Goal: Information Seeking & Learning: Learn about a topic

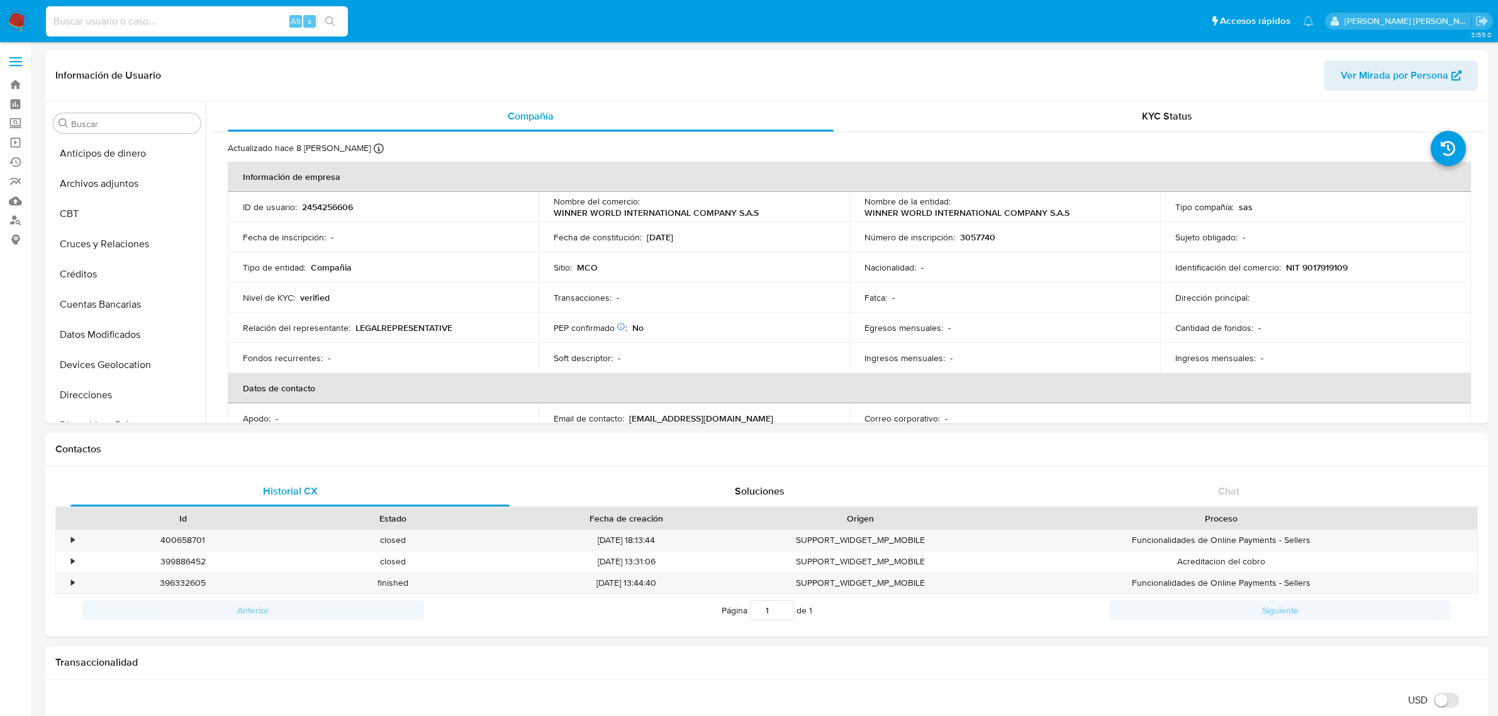
select select "10"
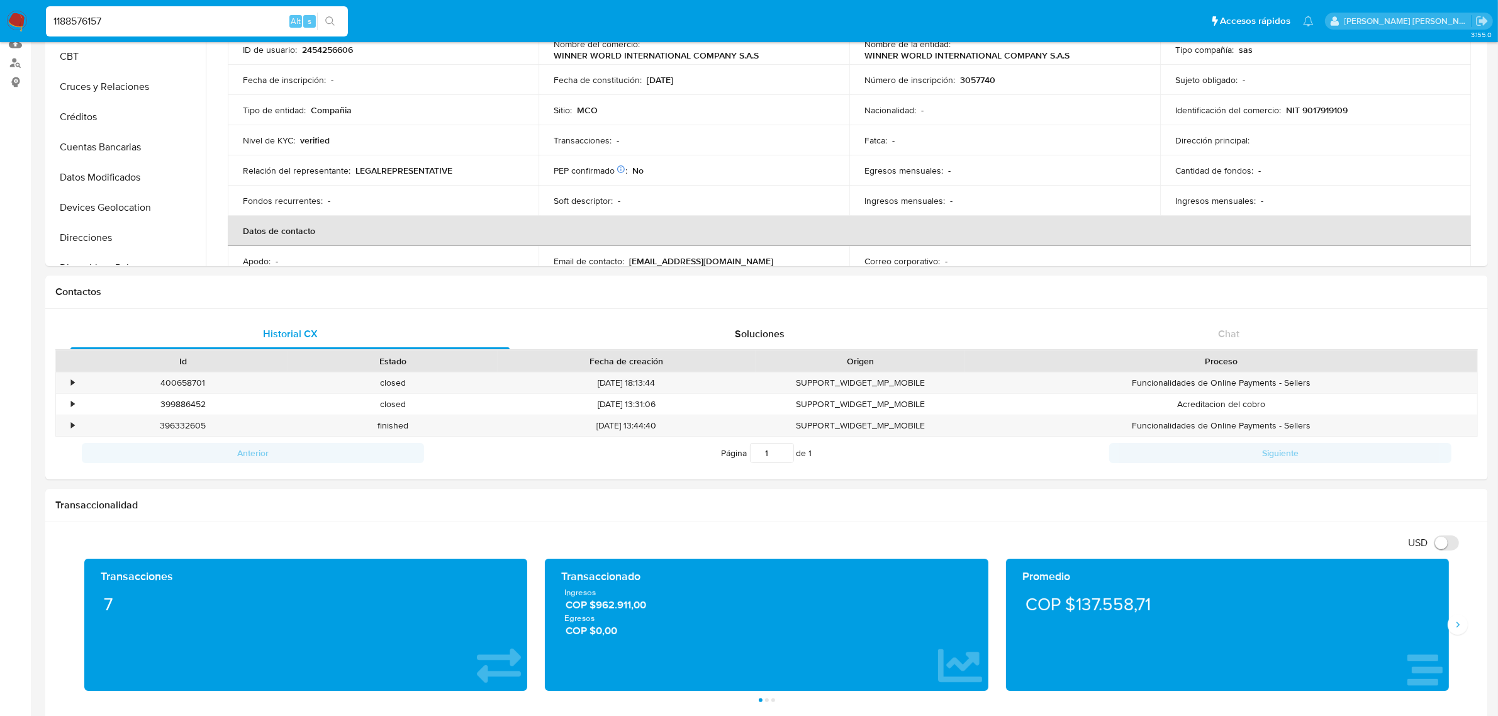
type input "1188576157"
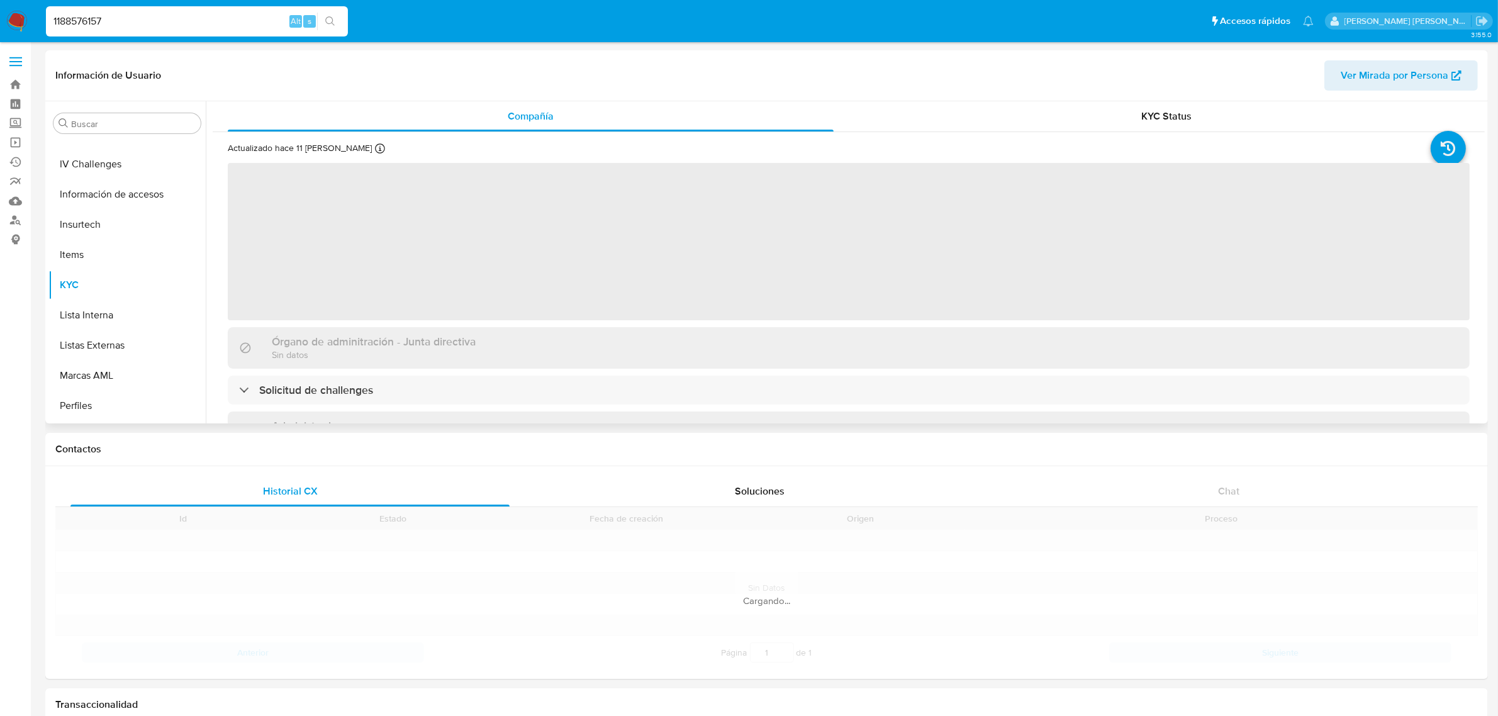
scroll to position [530, 0]
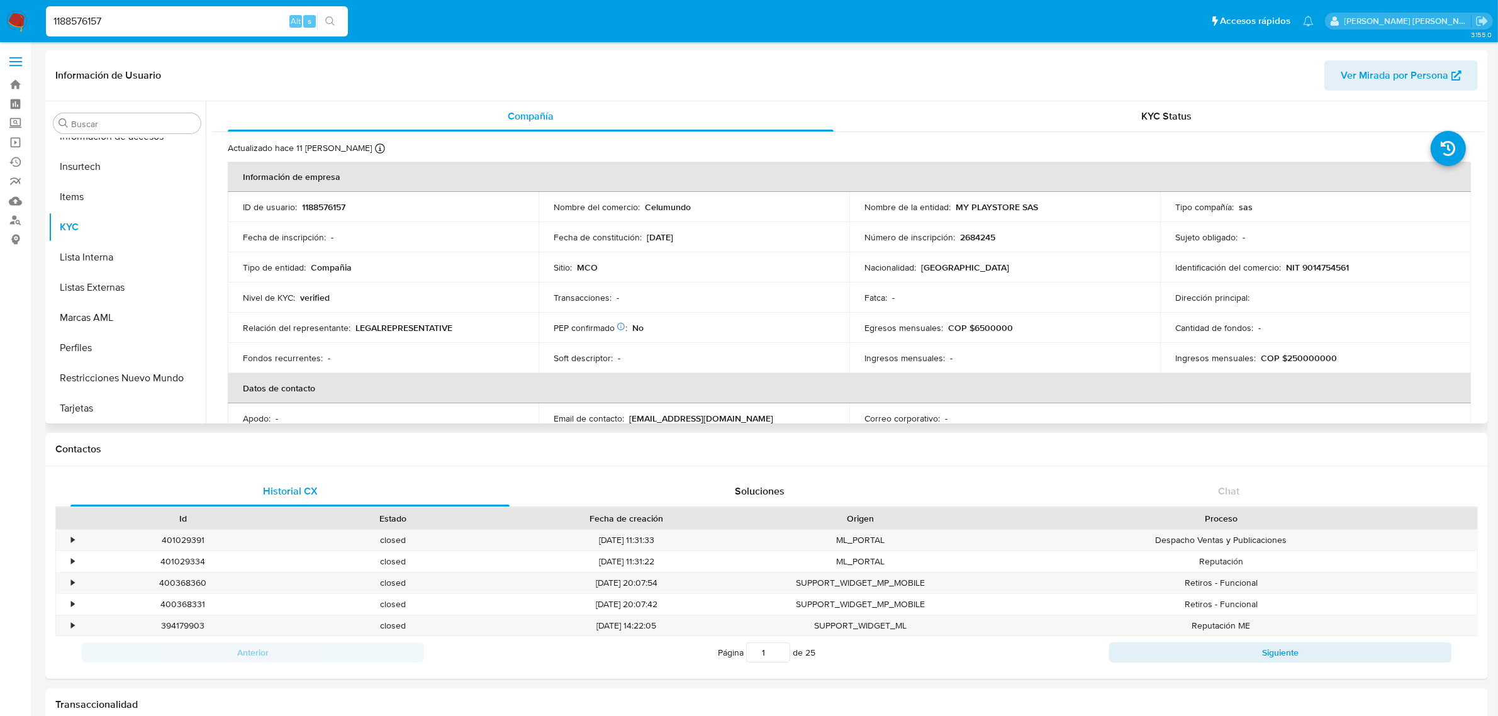
select select "10"
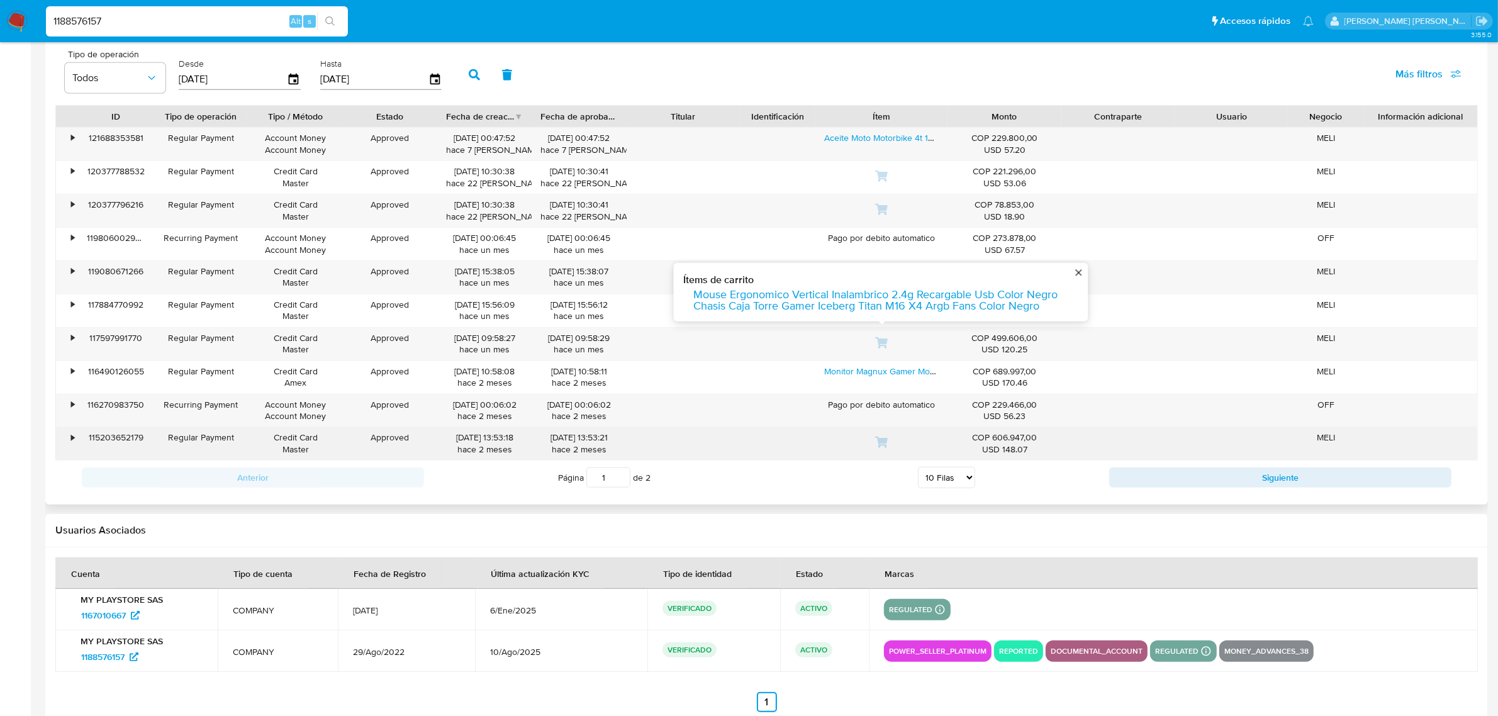
scroll to position [1254, 0]
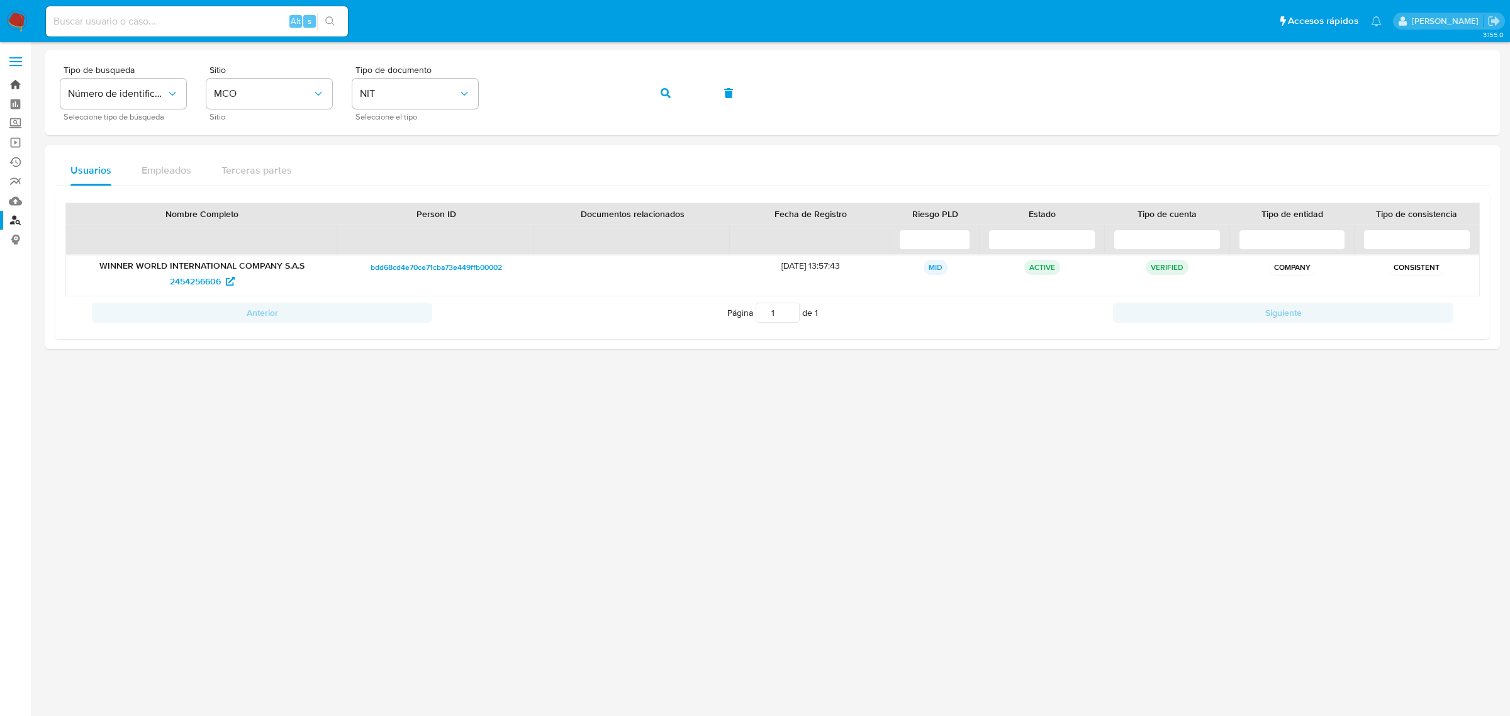
click at [14, 81] on link "Bandeja" at bounding box center [75, 85] width 150 height 20
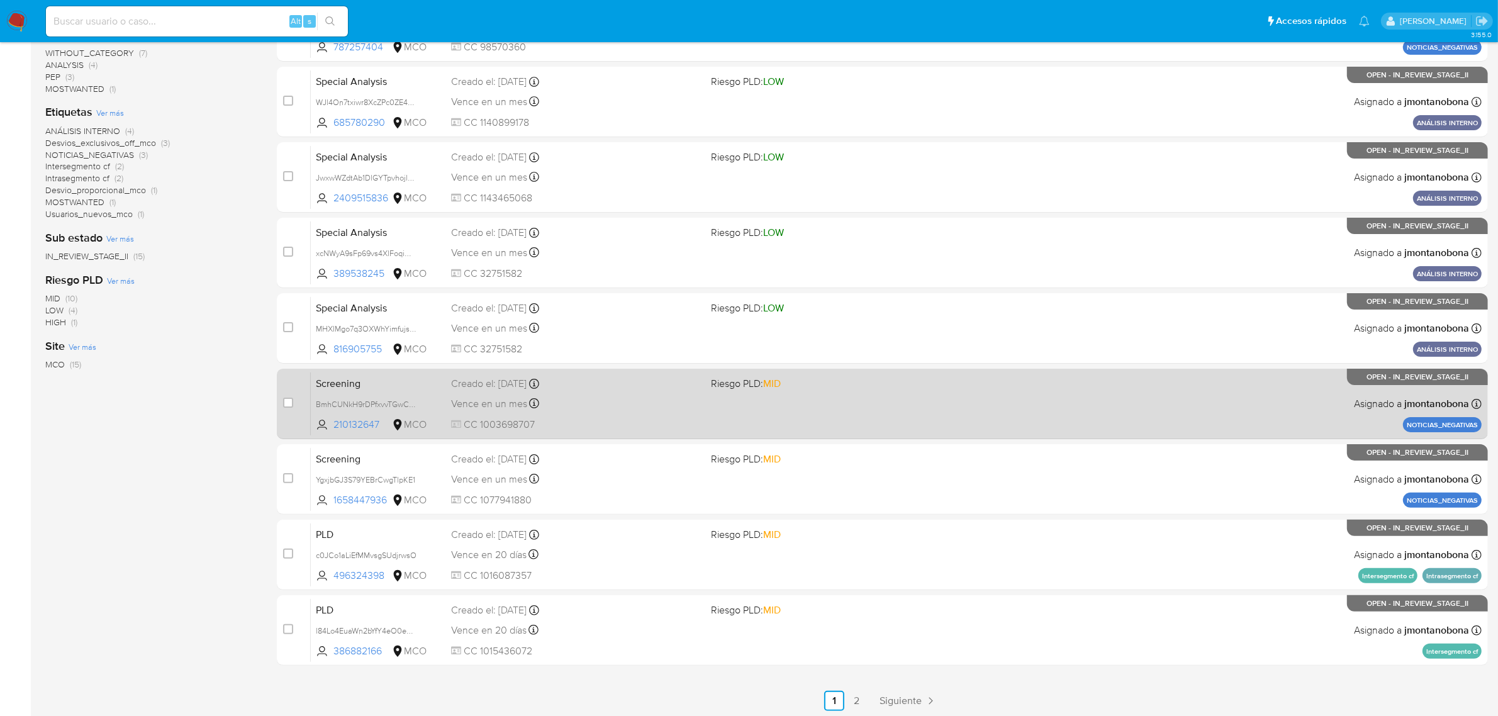
scroll to position [276, 0]
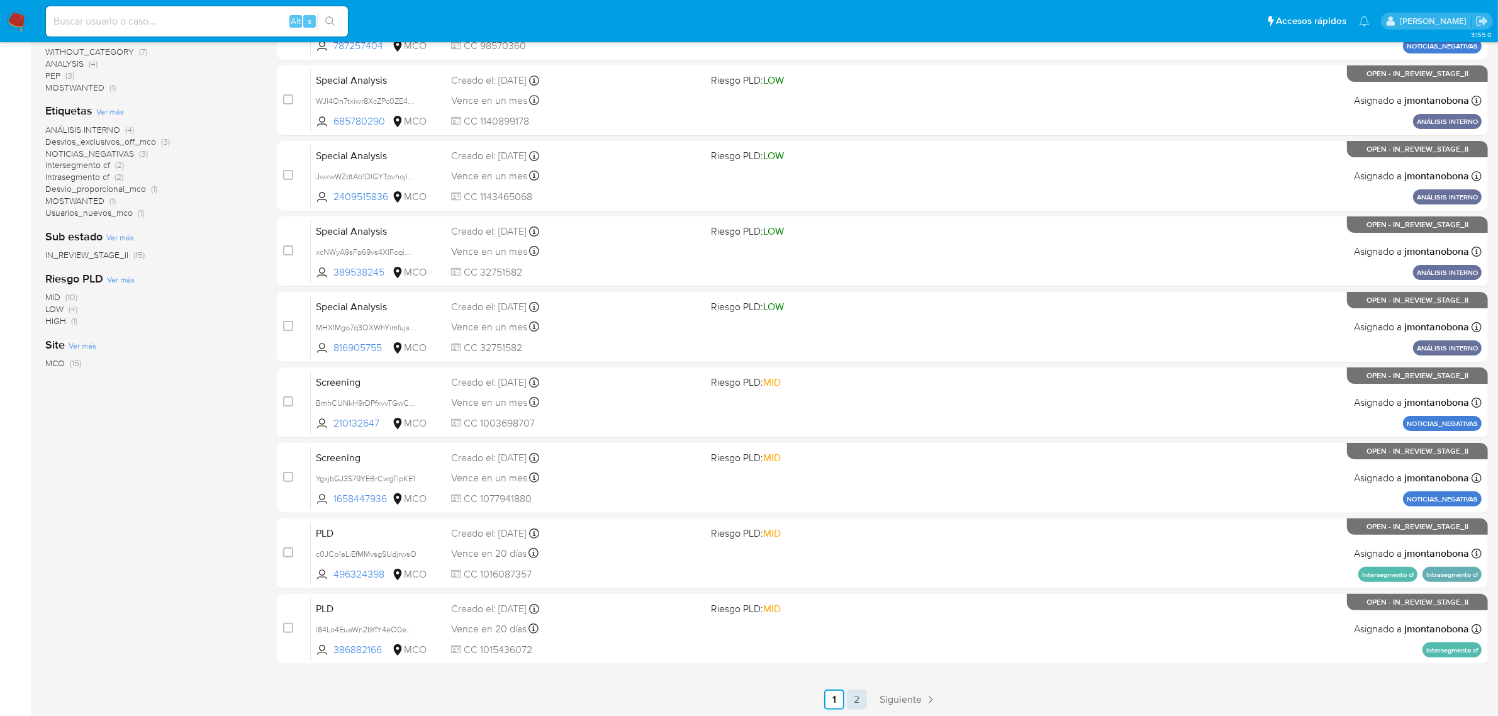
click at [856, 691] on link "2" at bounding box center [857, 700] width 20 height 20
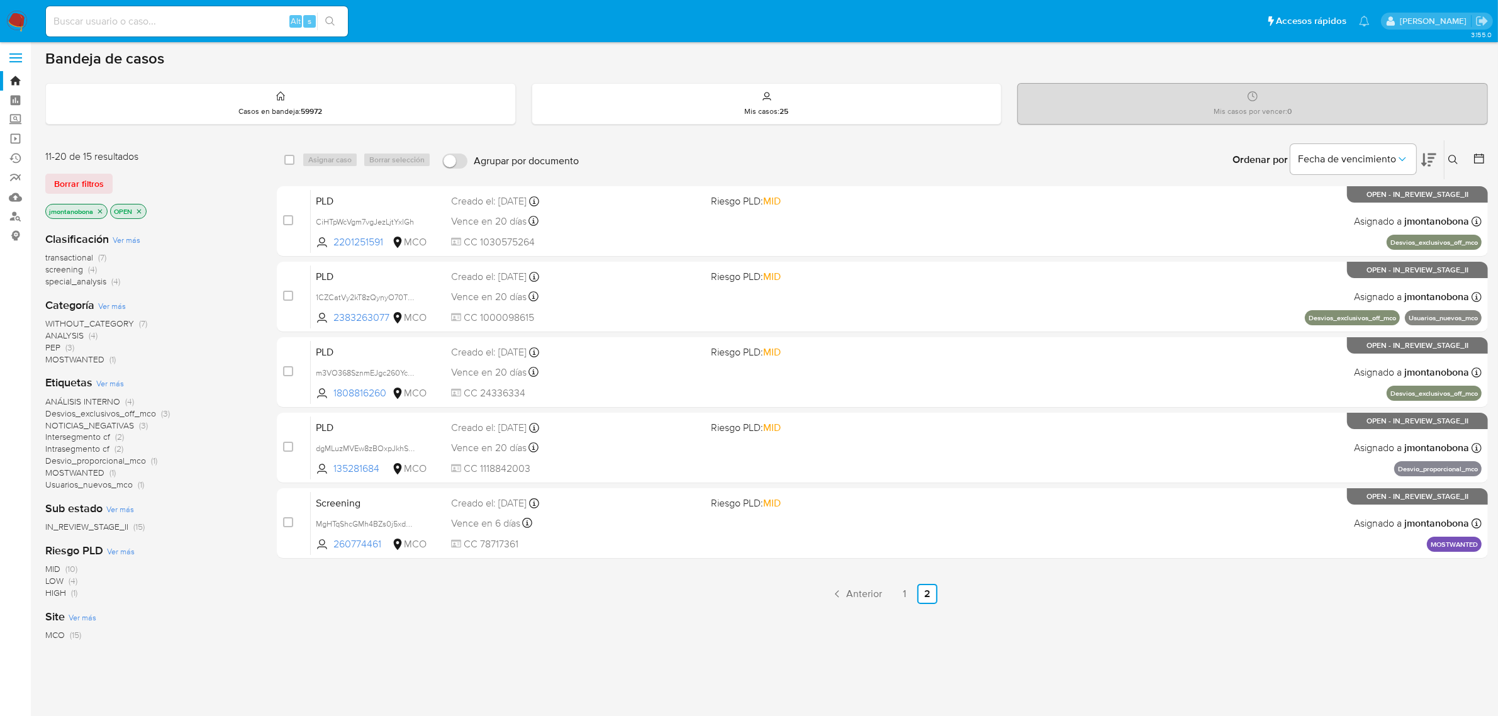
scroll to position [4, 0]
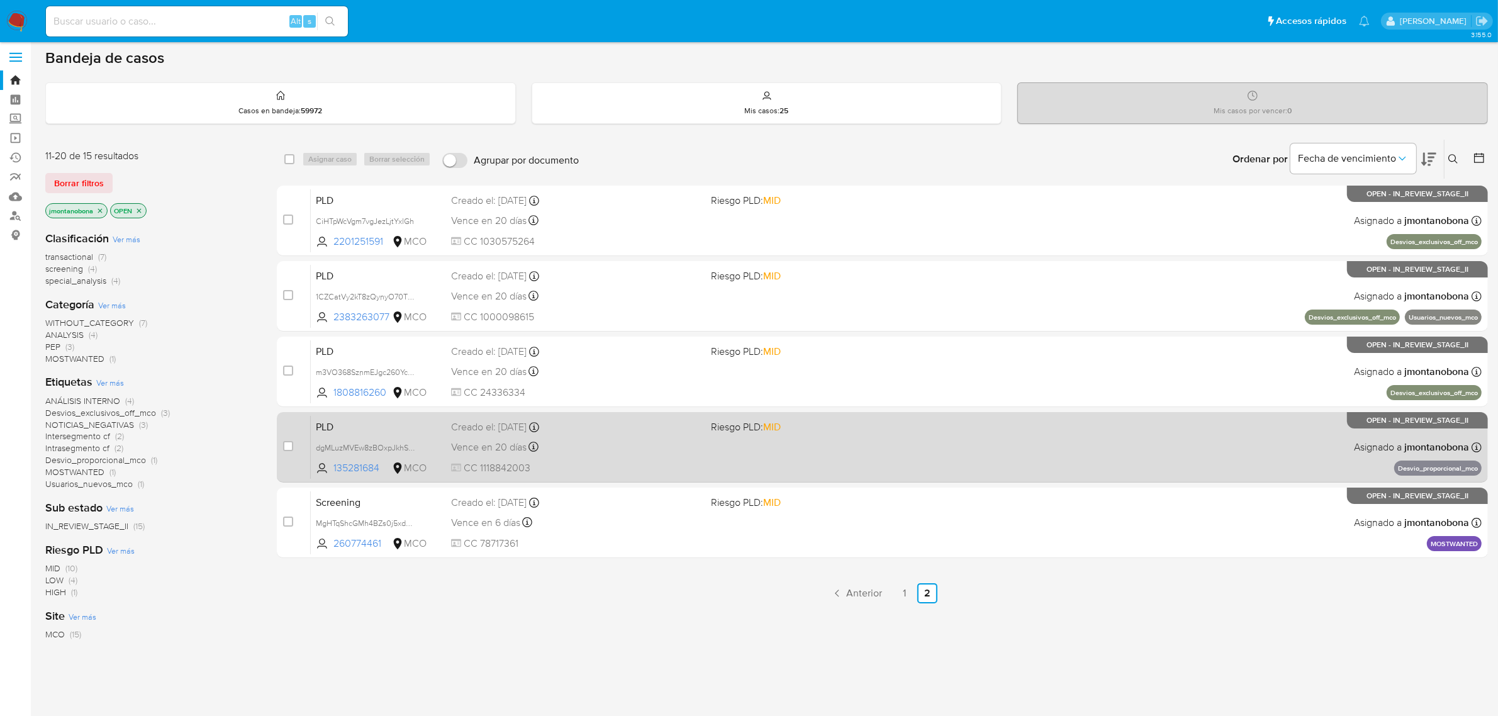
click at [484, 434] on div "PLD dgMLuzMVEw8zBOxpJkhS6Xu9 135281684 MCO Riesgo PLD: MID Creado el: 12/06/202…" at bounding box center [896, 447] width 1171 height 64
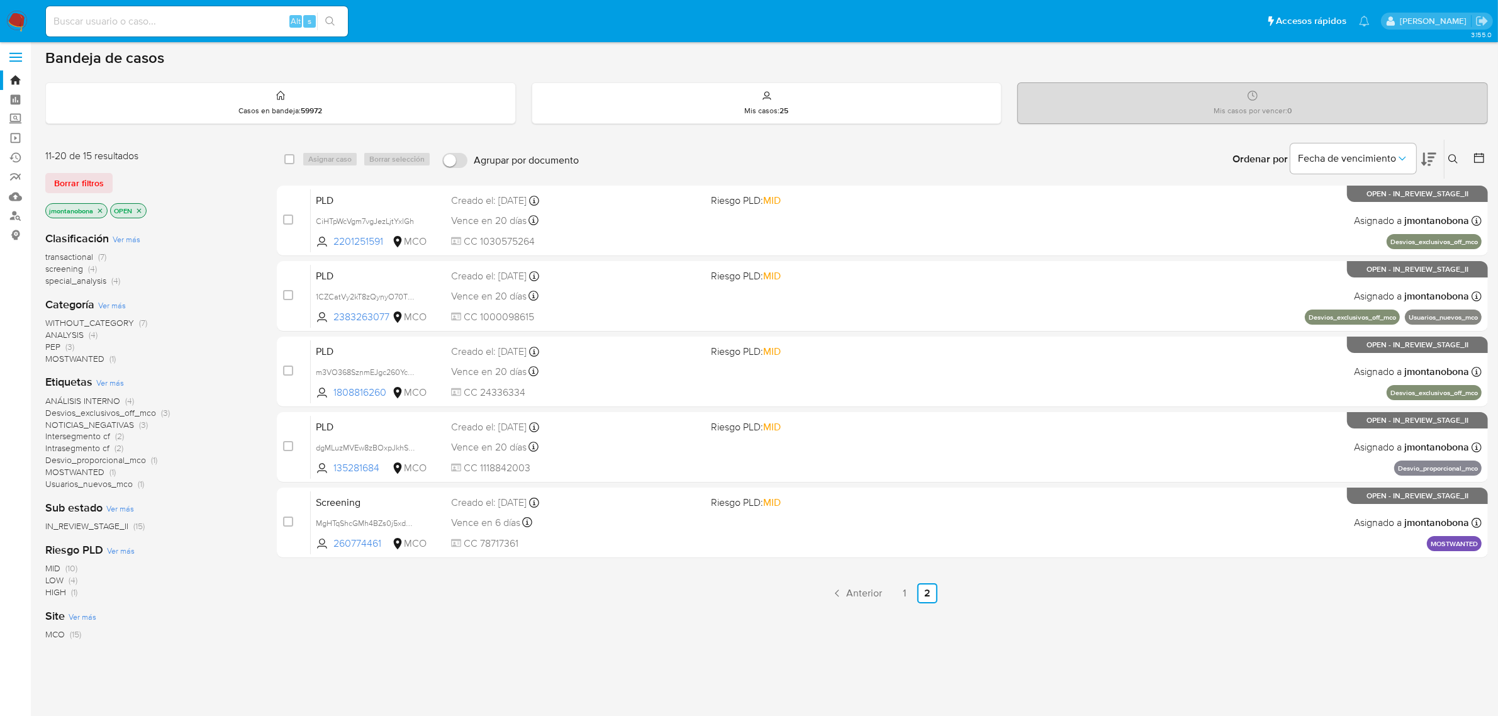
click at [165, 26] on input at bounding box center [197, 21] width 302 height 16
type input "deisy"
drag, startPoint x: 172, startPoint y: 26, endPoint x: 4, endPoint y: 18, distance: 168.2
click at [10, 18] on nav "Pausado Ver notificaciones deisy Alt s Accesos rápidos Presiona las siguientes …" at bounding box center [749, 21] width 1498 height 42
click at [564, 592] on ul "Anterior 1 2 Siguiente" at bounding box center [882, 593] width 1211 height 20
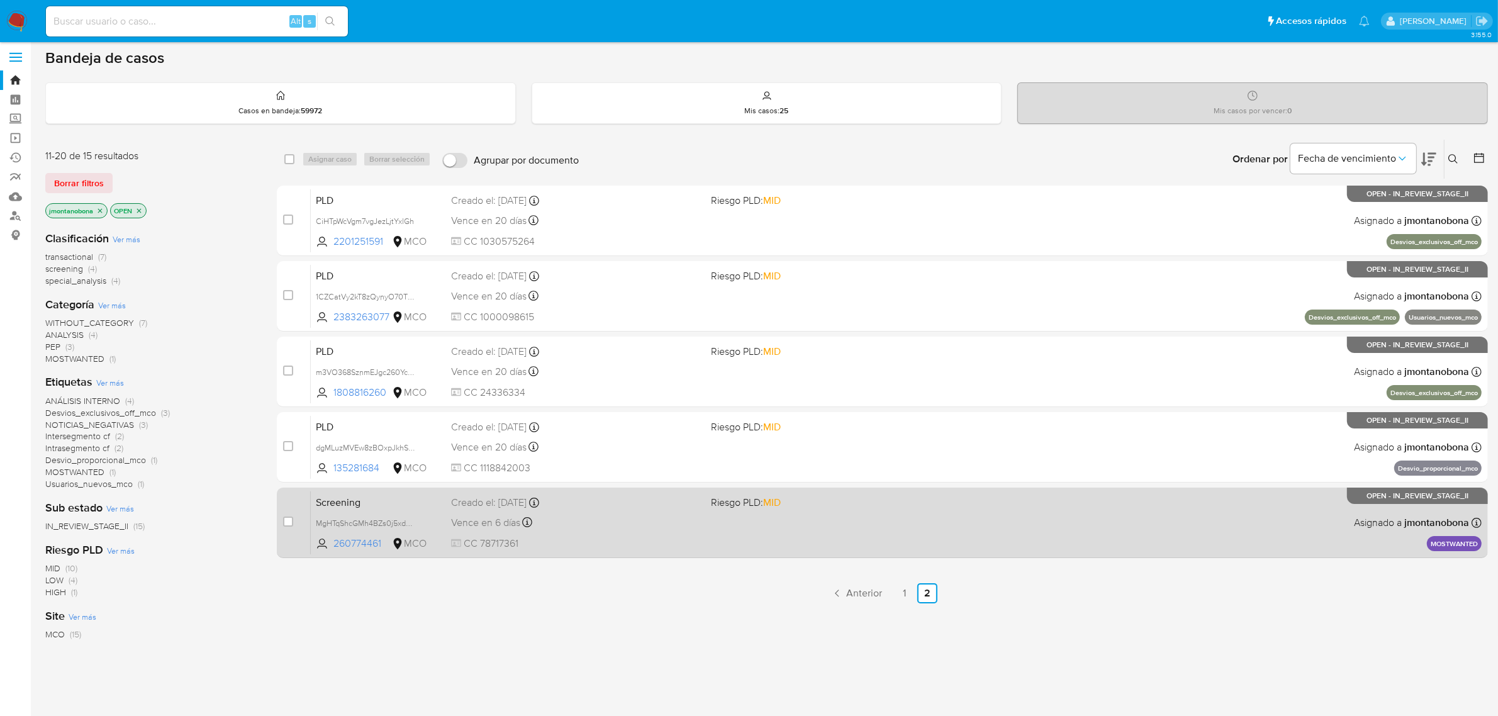
click at [469, 505] on div "Creado el: 18/08/2025 Creado el: 18/08/2025 12:44:43" at bounding box center [576, 503] width 250 height 14
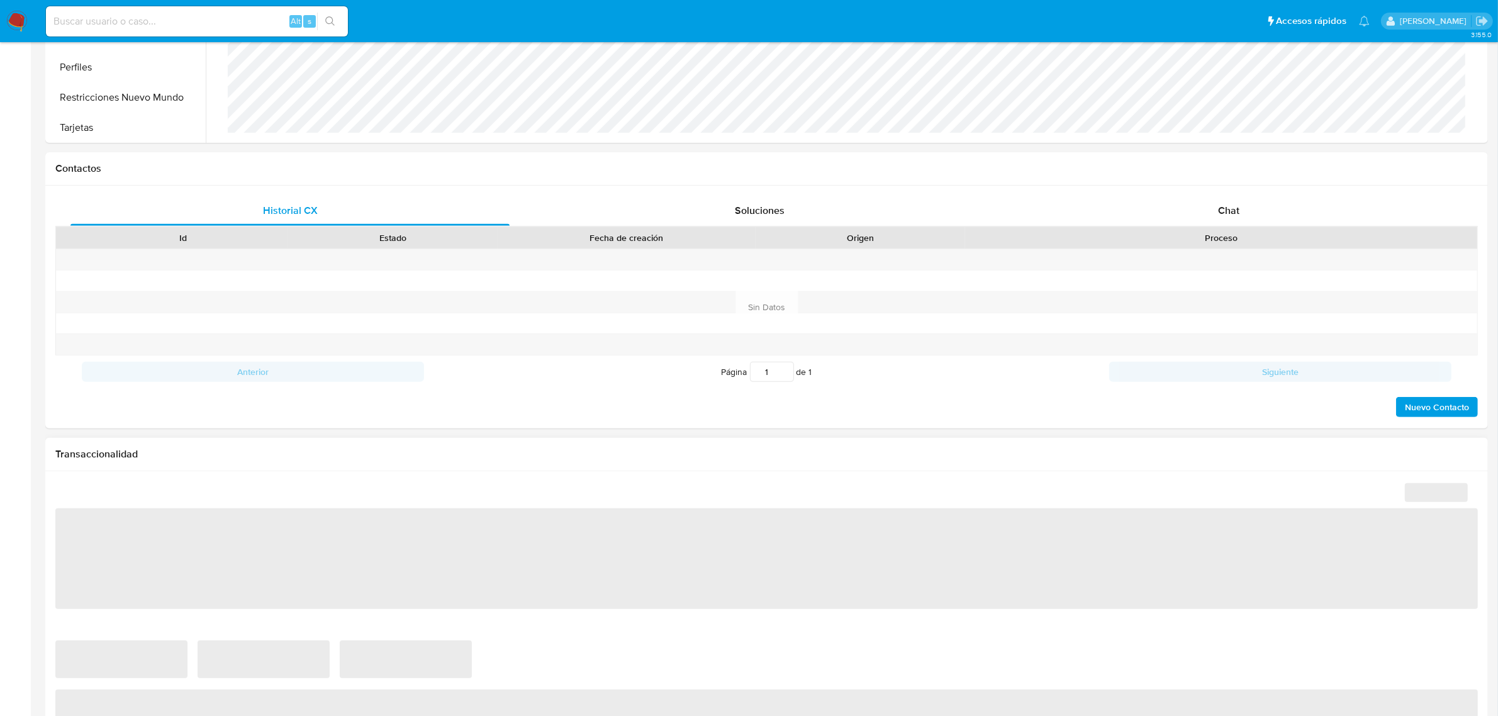
scroll to position [637, 0]
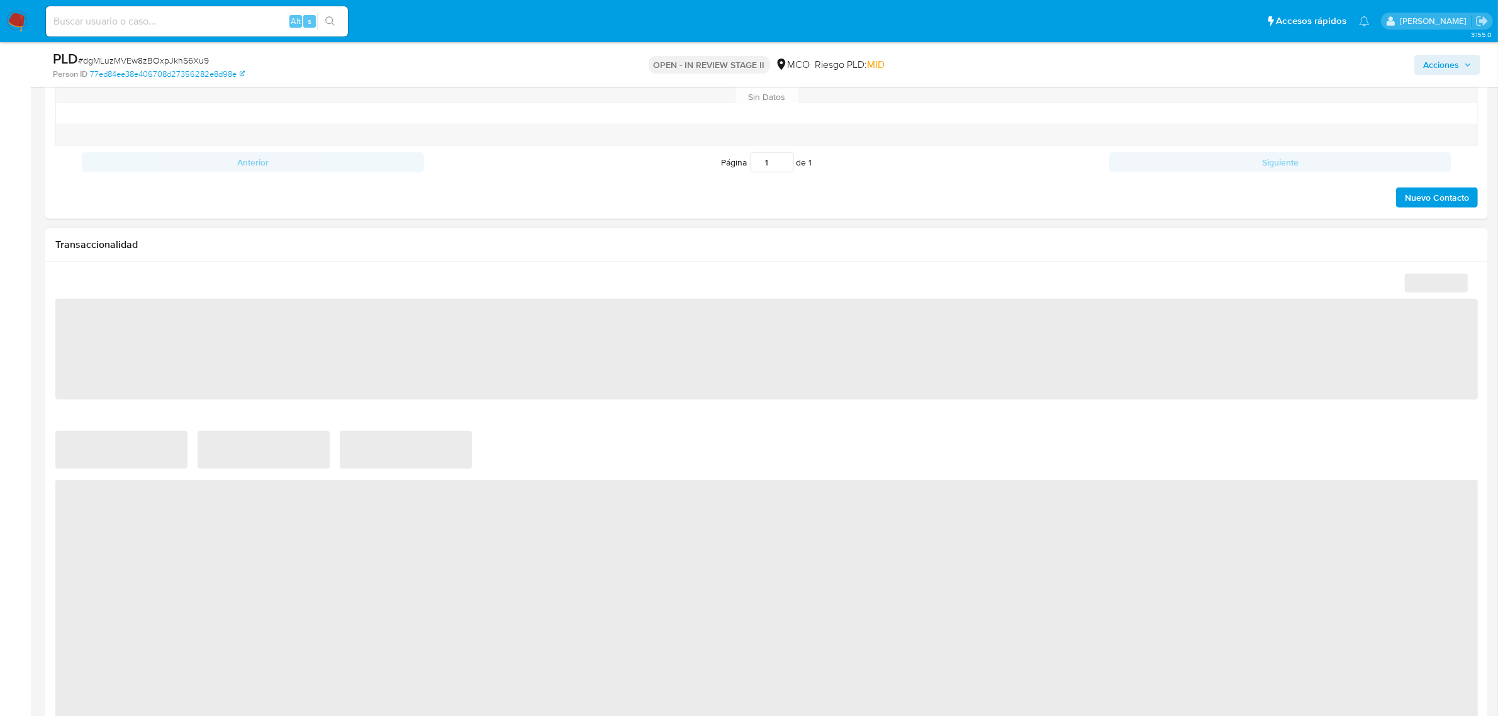
select select "10"
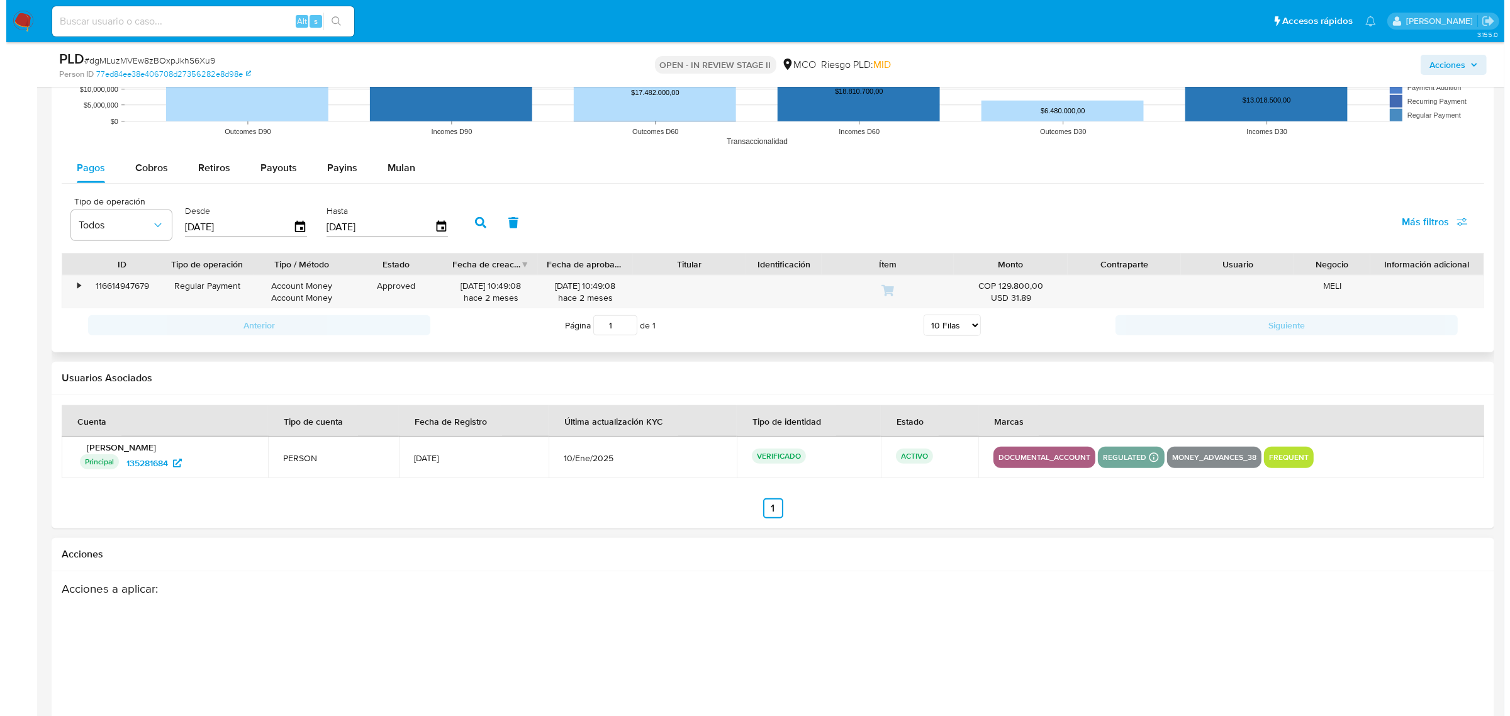
scroll to position [1487, 0]
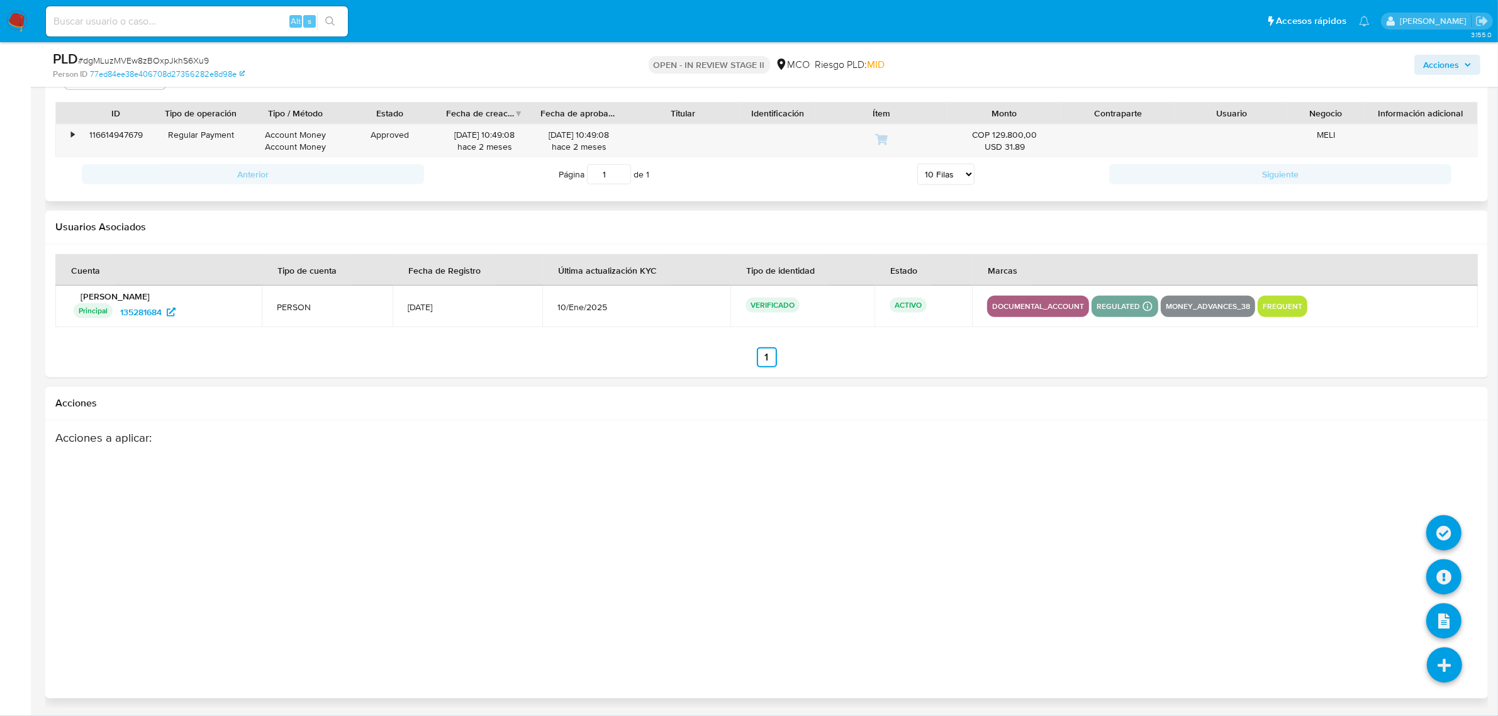
click at [1445, 656] on icon at bounding box center [1444, 664] width 35 height 35
click at [1444, 571] on icon at bounding box center [1443, 576] width 35 height 35
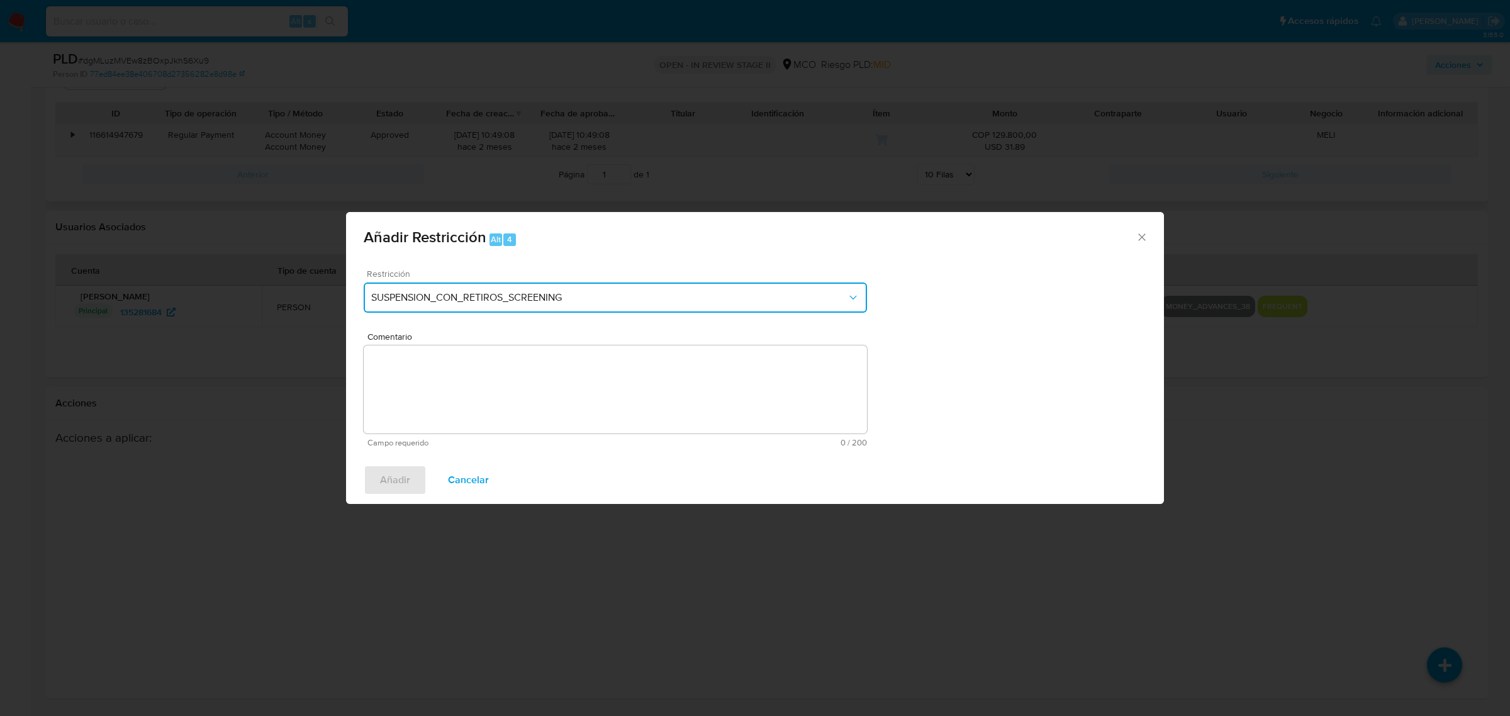
click at [689, 303] on span "SUSPENSION_CON_RETIROS_SCREENING" at bounding box center [609, 297] width 476 height 13
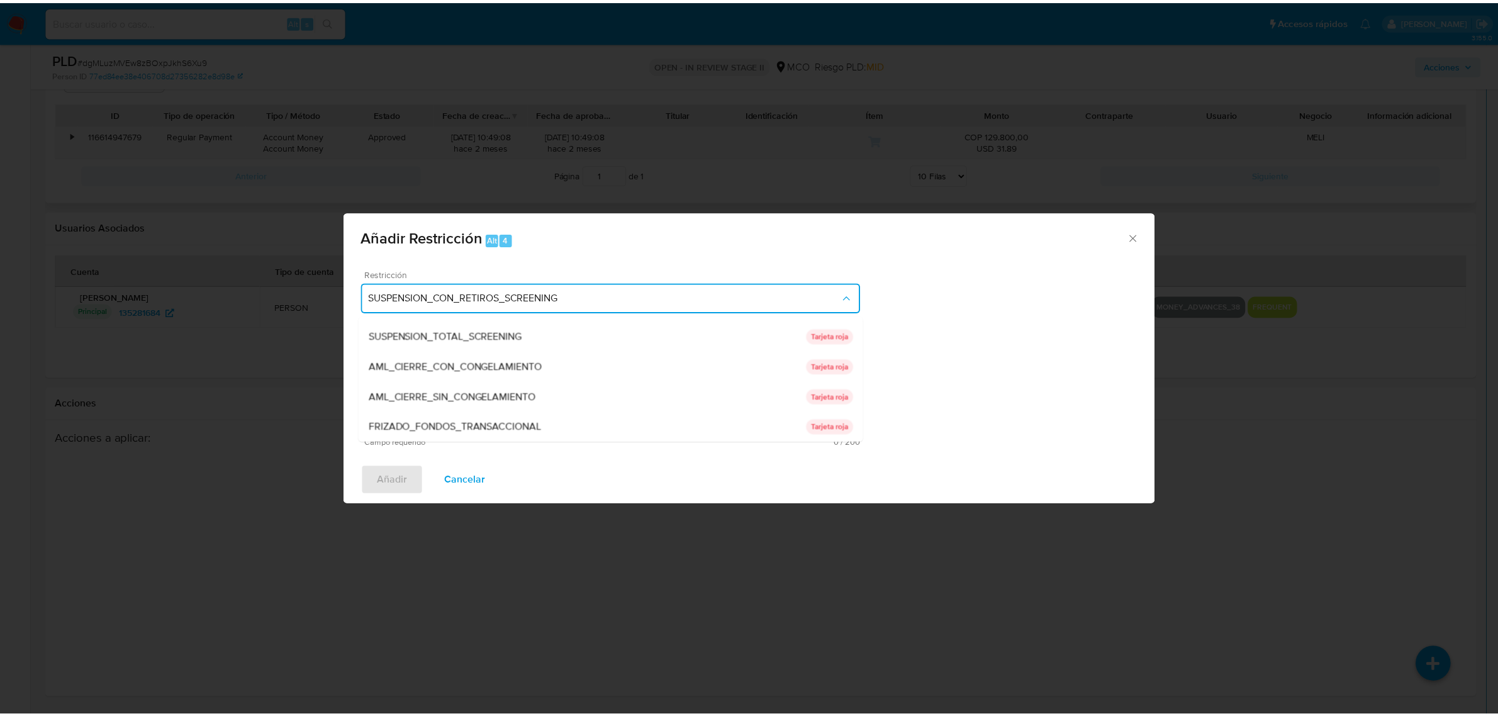
scroll to position [0, 0]
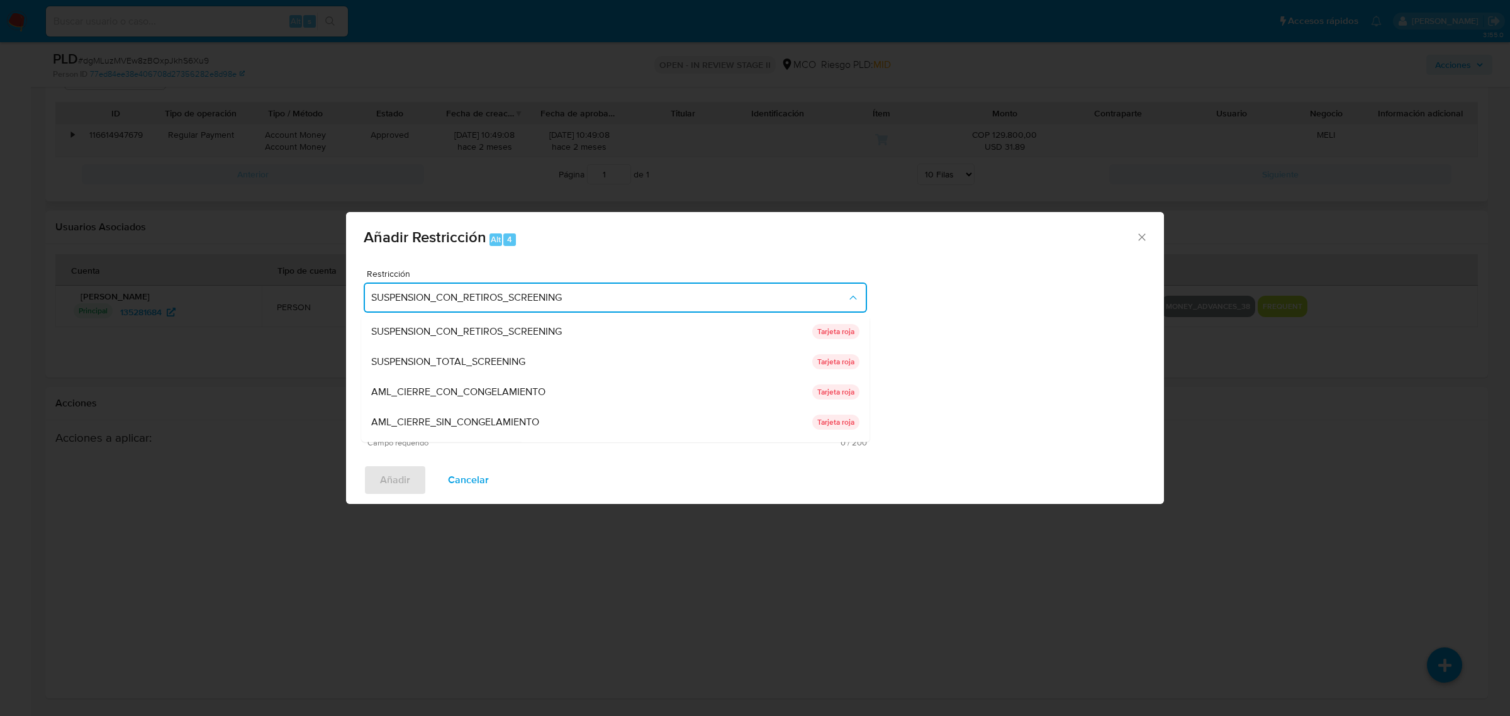
click at [1137, 237] on icon "Cerrar ventana" at bounding box center [1142, 237] width 13 height 13
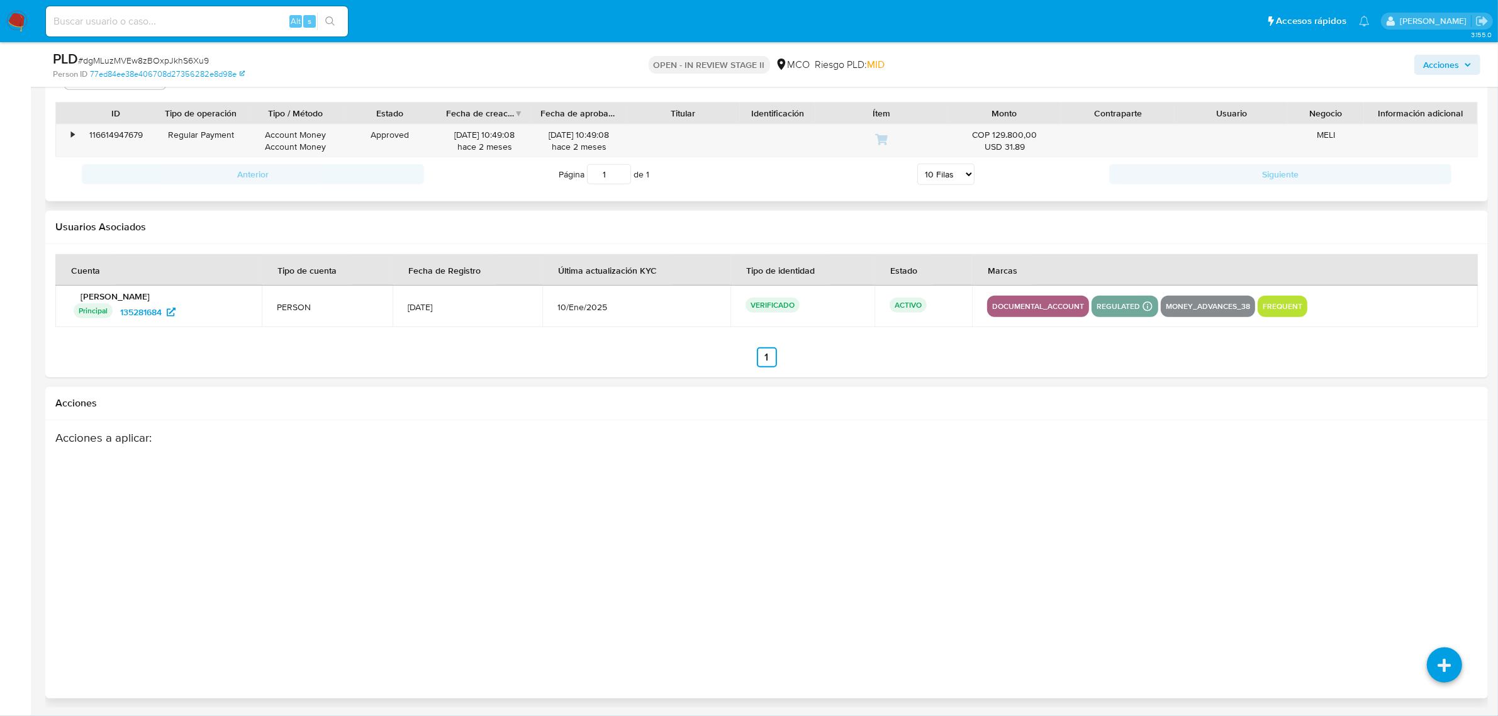
click at [793, 652] on div "Acciones a aplicar :" at bounding box center [766, 559] width 1422 height 258
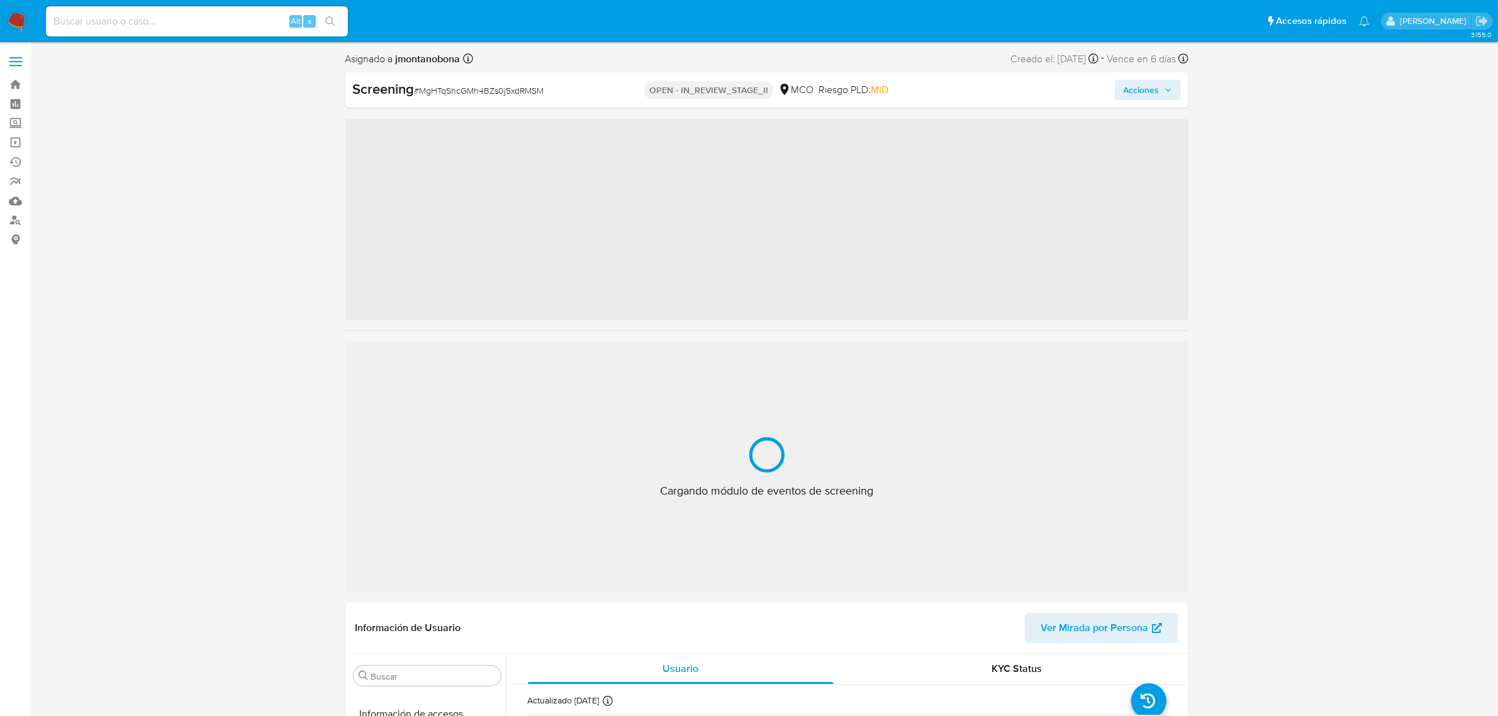
scroll to position [530, 0]
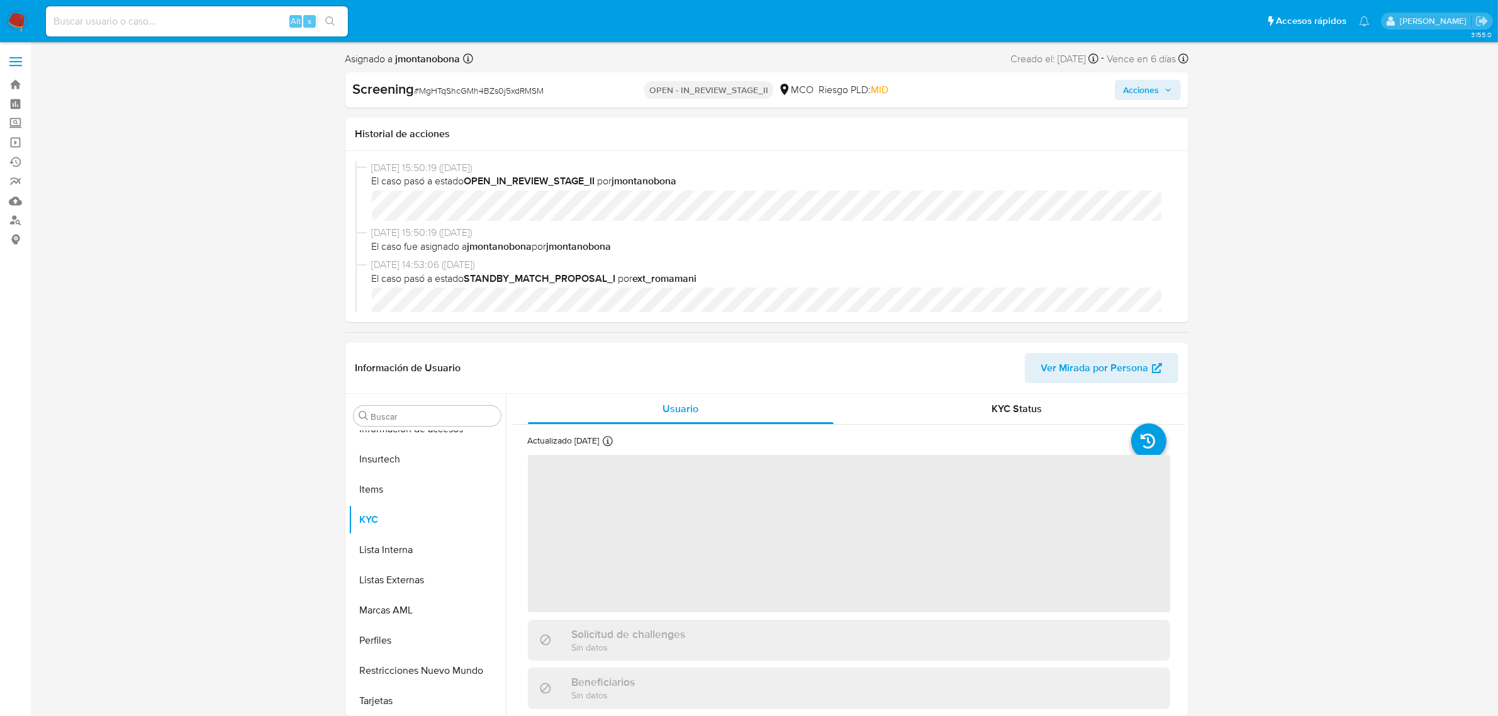
select select "10"
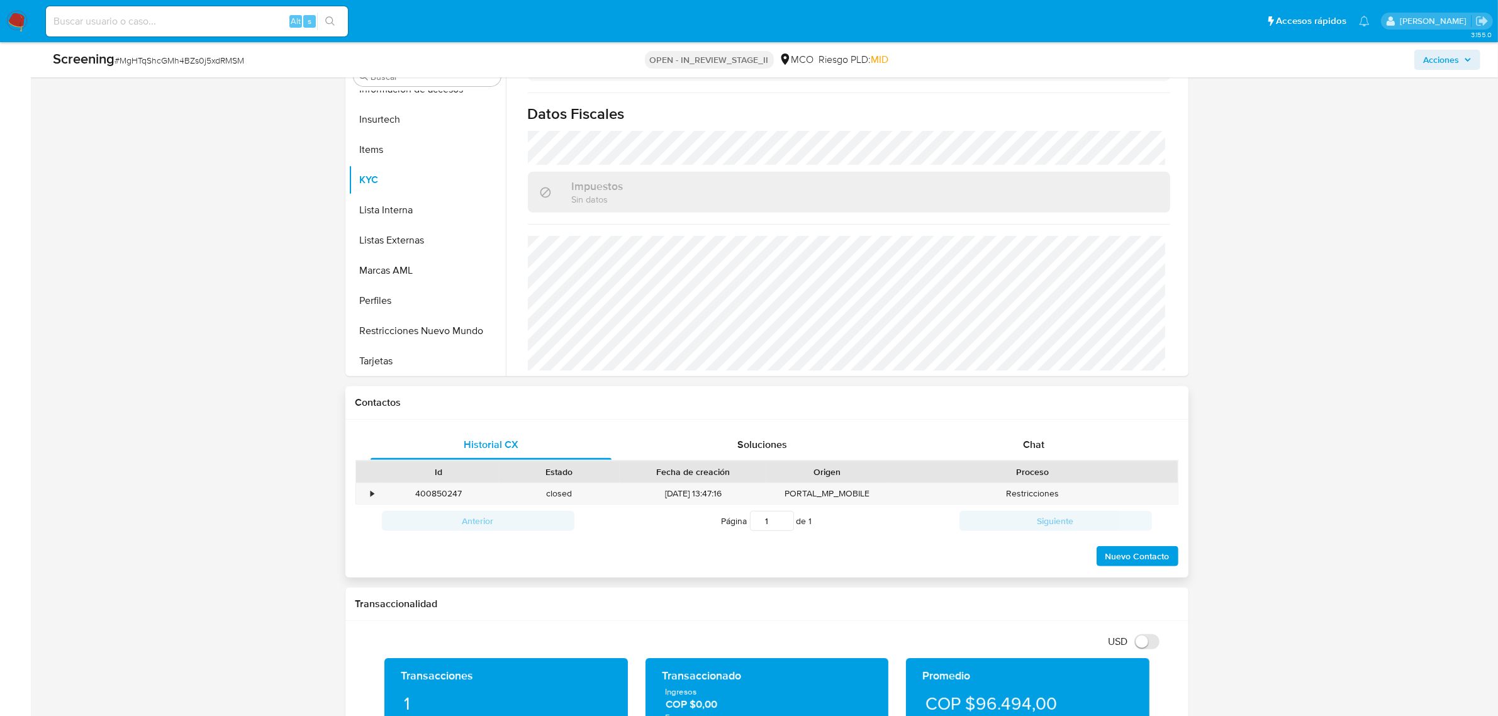
scroll to position [393, 0]
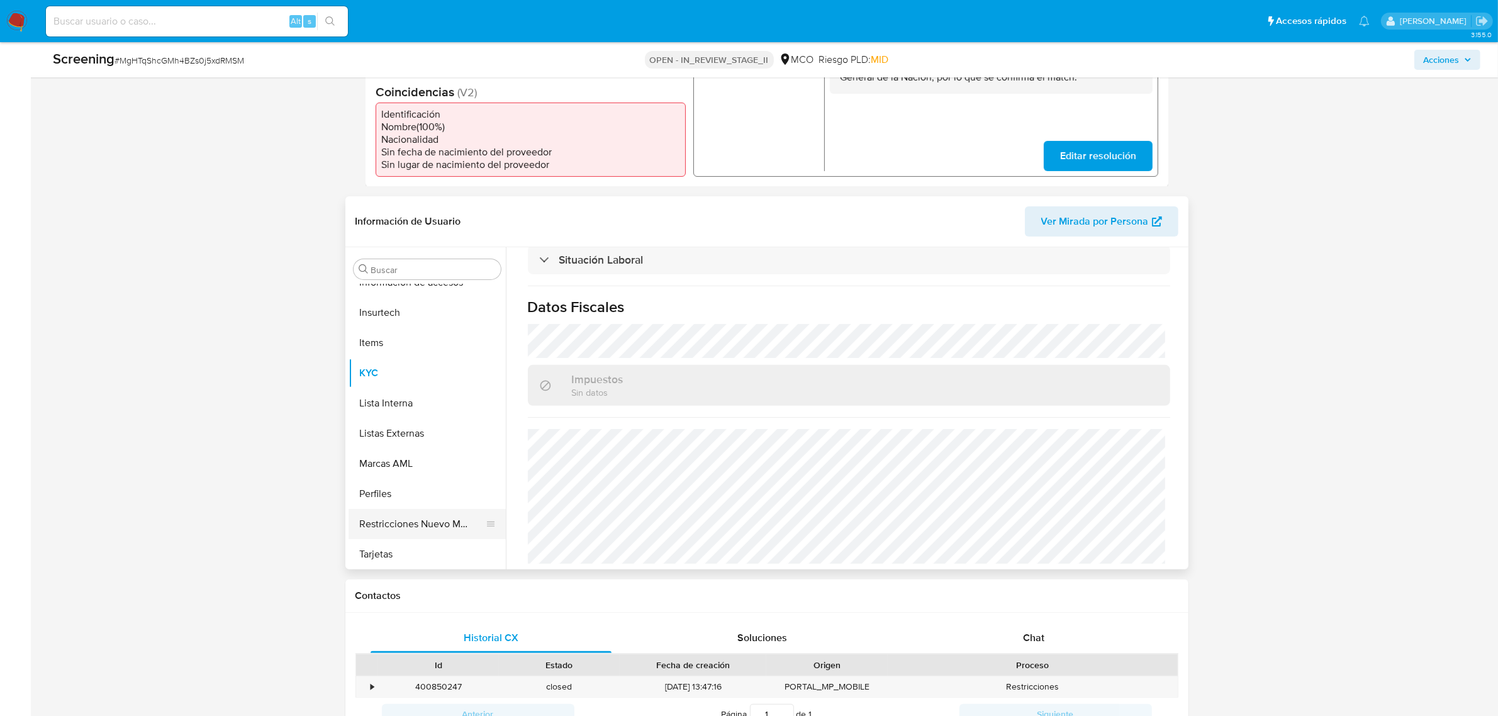
click at [410, 526] on button "Restricciones Nuevo Mundo" at bounding box center [422, 524] width 147 height 30
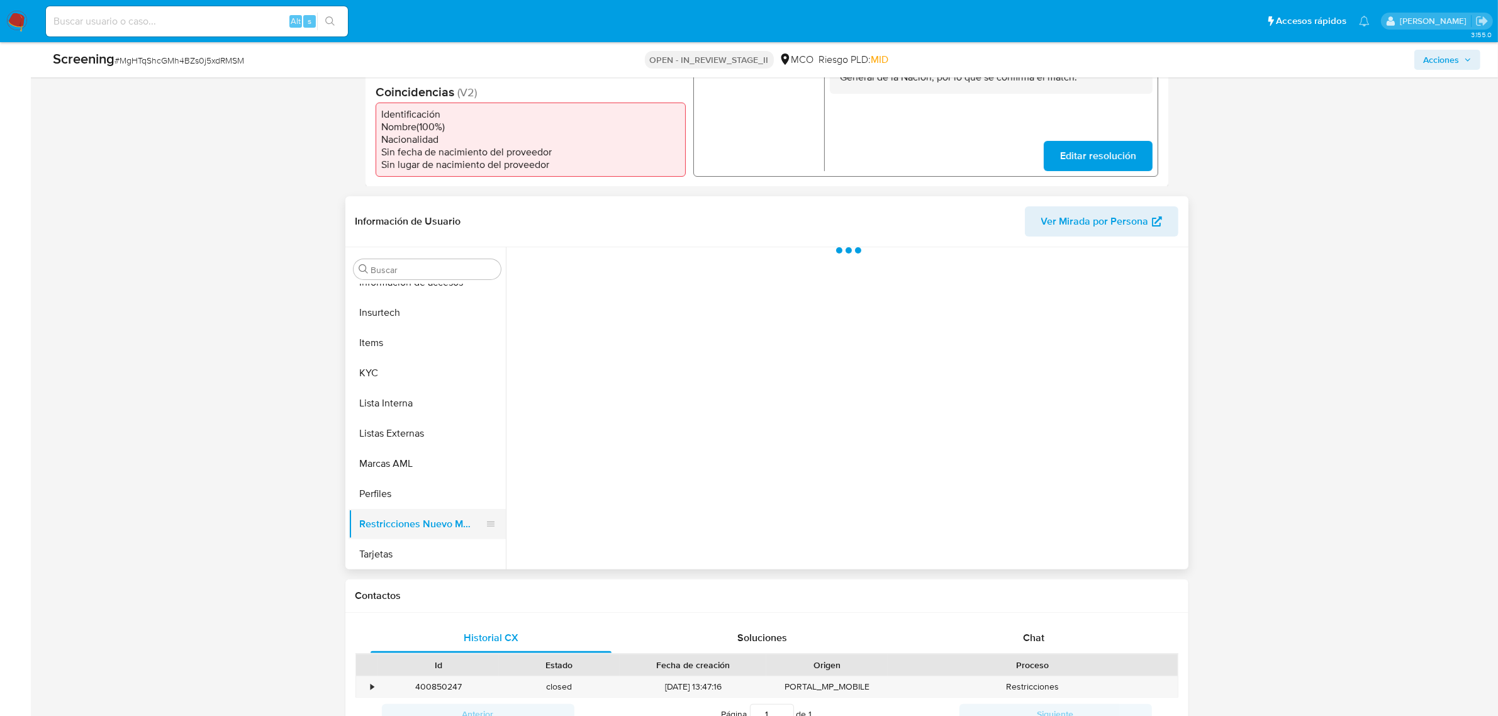
scroll to position [0, 0]
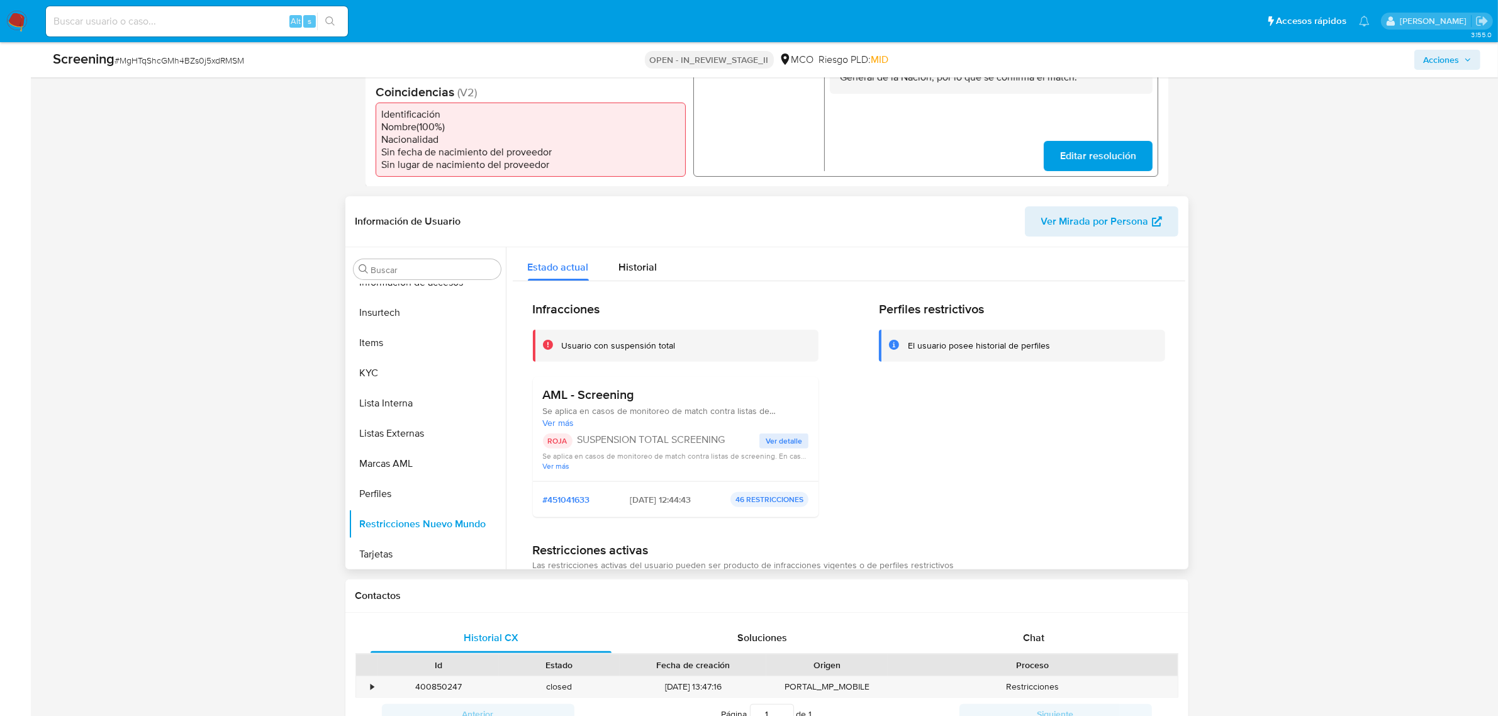
drag, startPoint x: 727, startPoint y: 439, endPoint x: 579, endPoint y: 442, distance: 147.9
click at [579, 442] on p "SUSPENSION TOTAL SCREENING" at bounding box center [669, 439] width 182 height 13
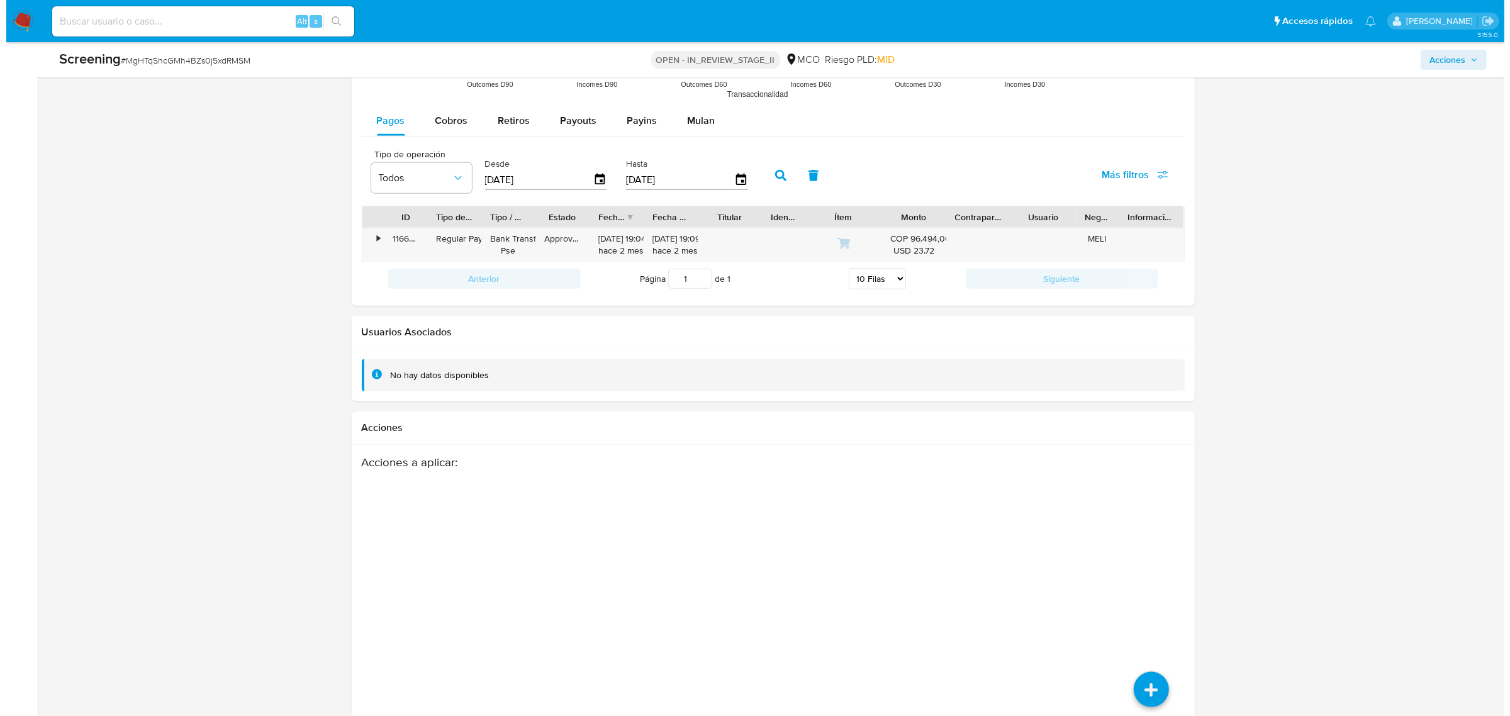
scroll to position [1631, 0]
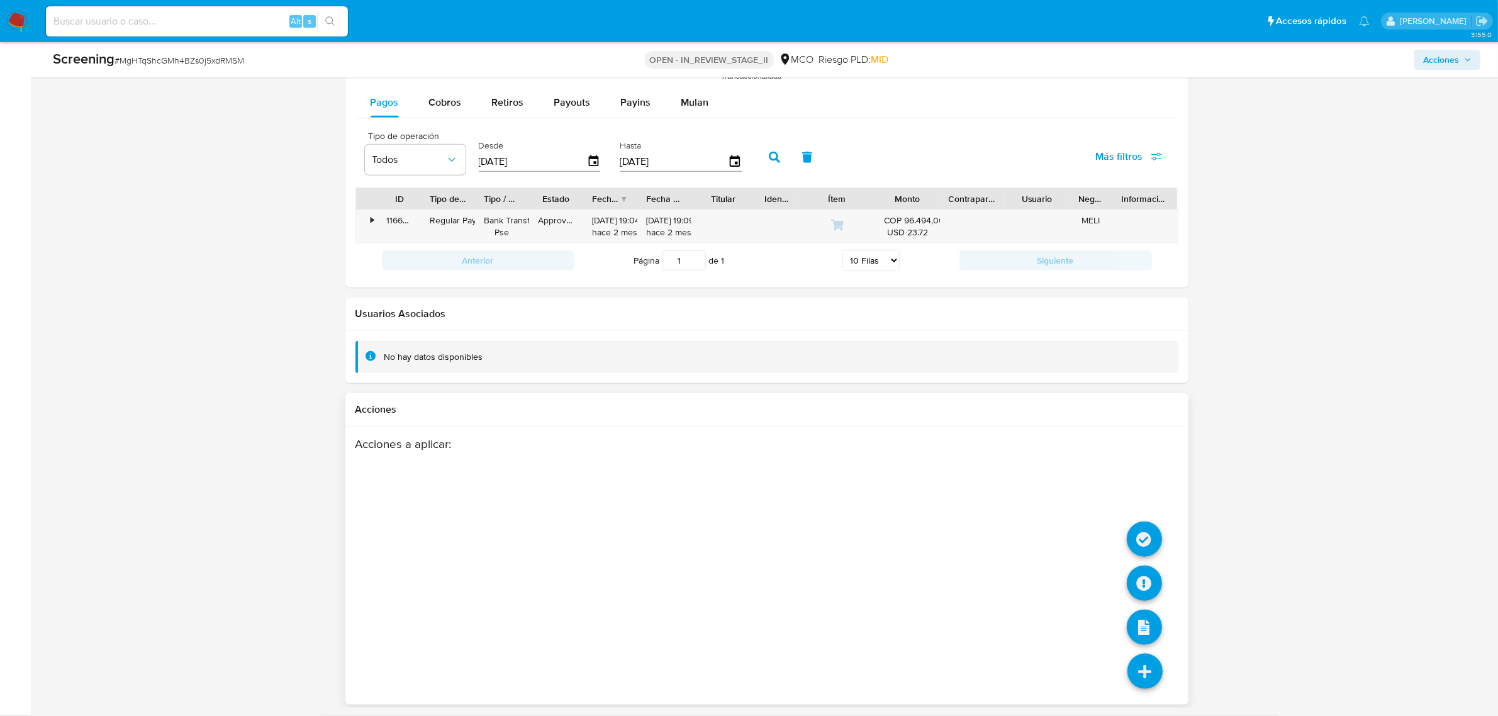
click at [1143, 673] on icon at bounding box center [1144, 671] width 35 height 35
click at [1145, 581] on icon at bounding box center [1144, 583] width 35 height 35
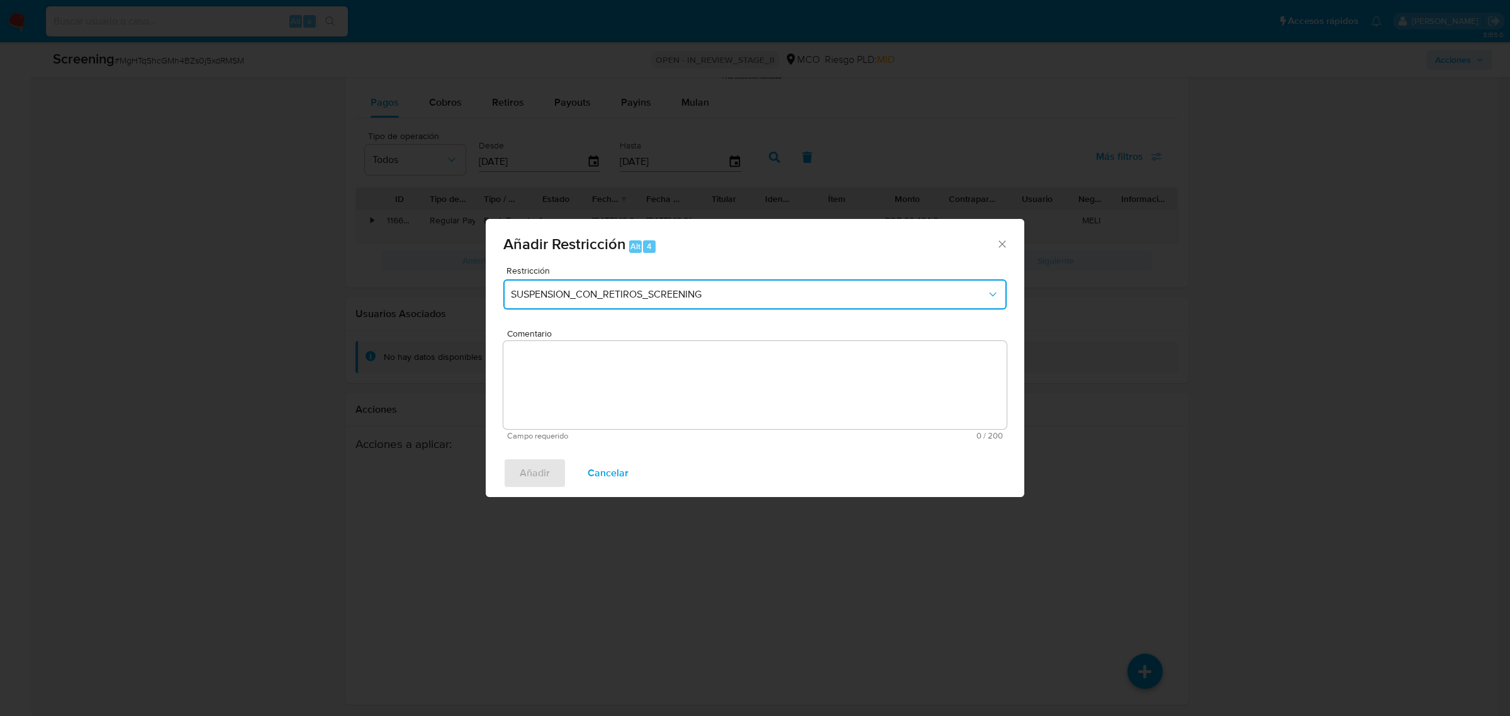
click at [765, 306] on button "SUSPENSION_CON_RETIROS_SCREENING" at bounding box center [754, 294] width 503 height 30
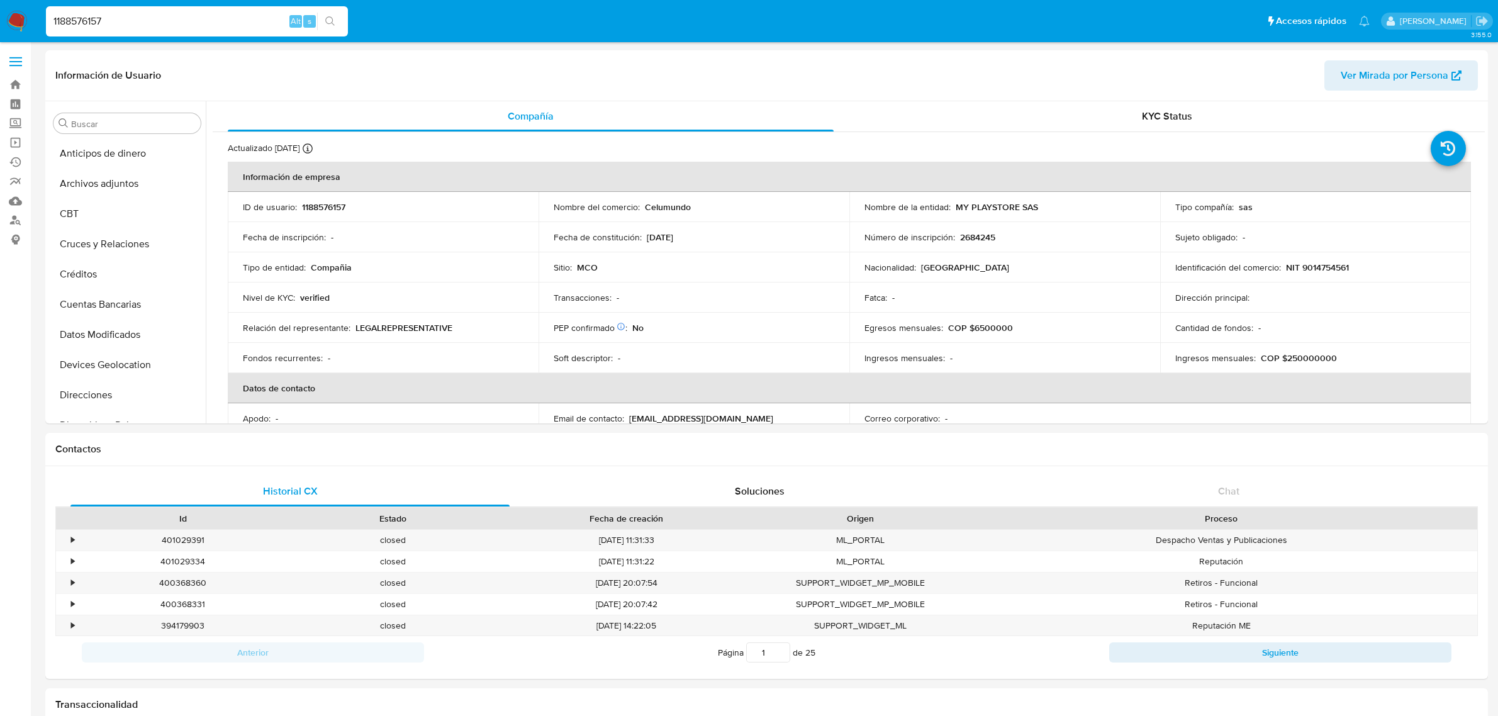
select select "10"
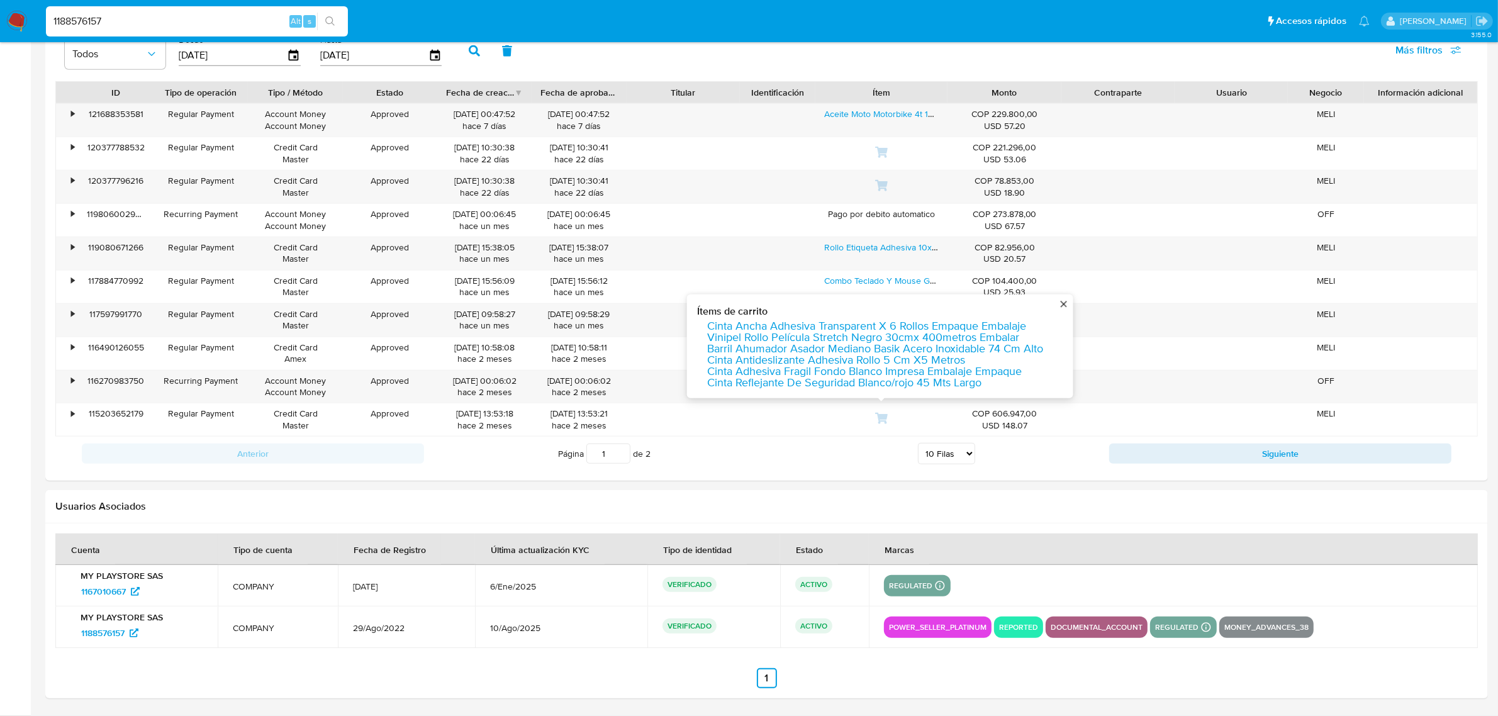
click at [196, 20] on input "1188576157" at bounding box center [197, 21] width 302 height 16
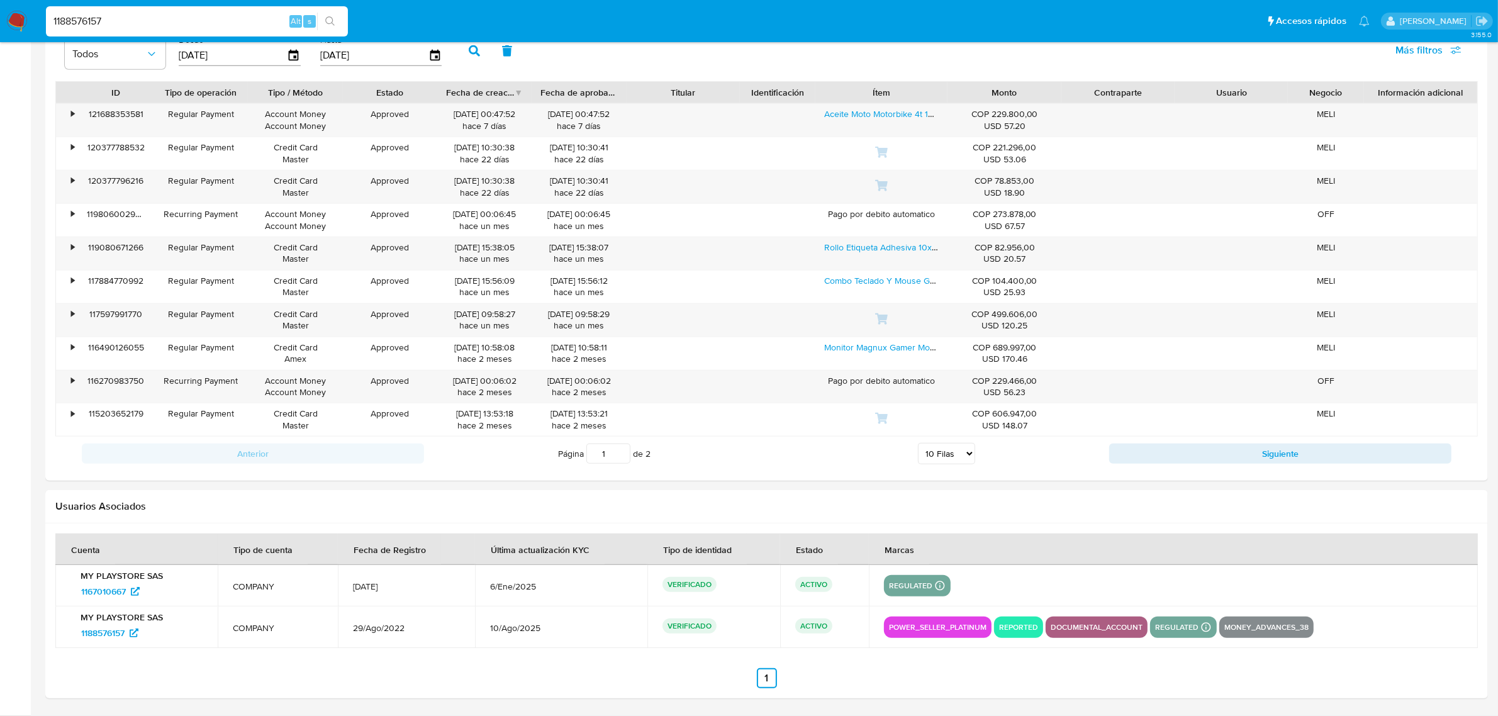
drag, startPoint x: 196, startPoint y: 19, endPoint x: 25, endPoint y: 20, distance: 170.5
click at [25, 20] on nav "Pausado Ver notificaciones 1188576157 Alt s Accesos rápidos Presiona las siguie…" at bounding box center [749, 21] width 1498 height 42
click at [133, 14] on input "1188576157" at bounding box center [197, 21] width 302 height 16
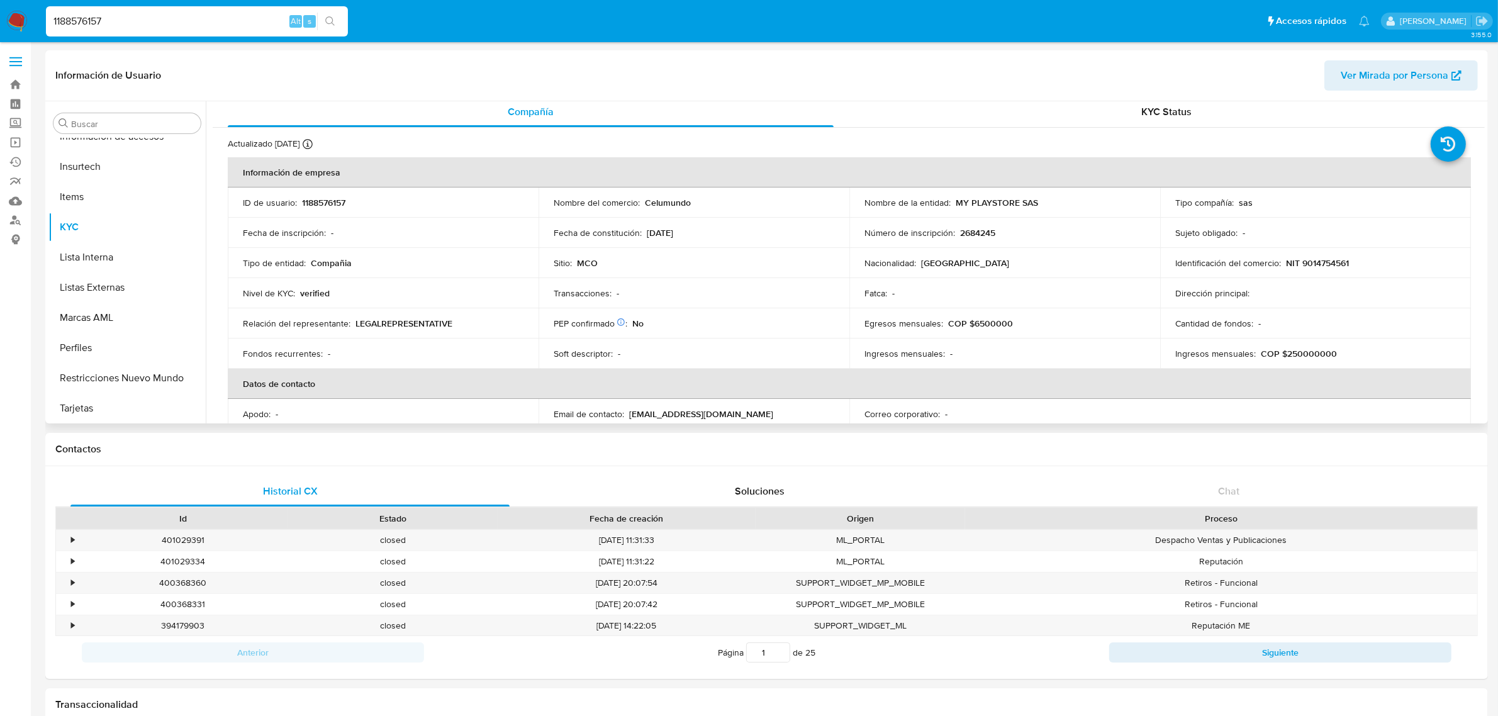
scroll to position [0, 0]
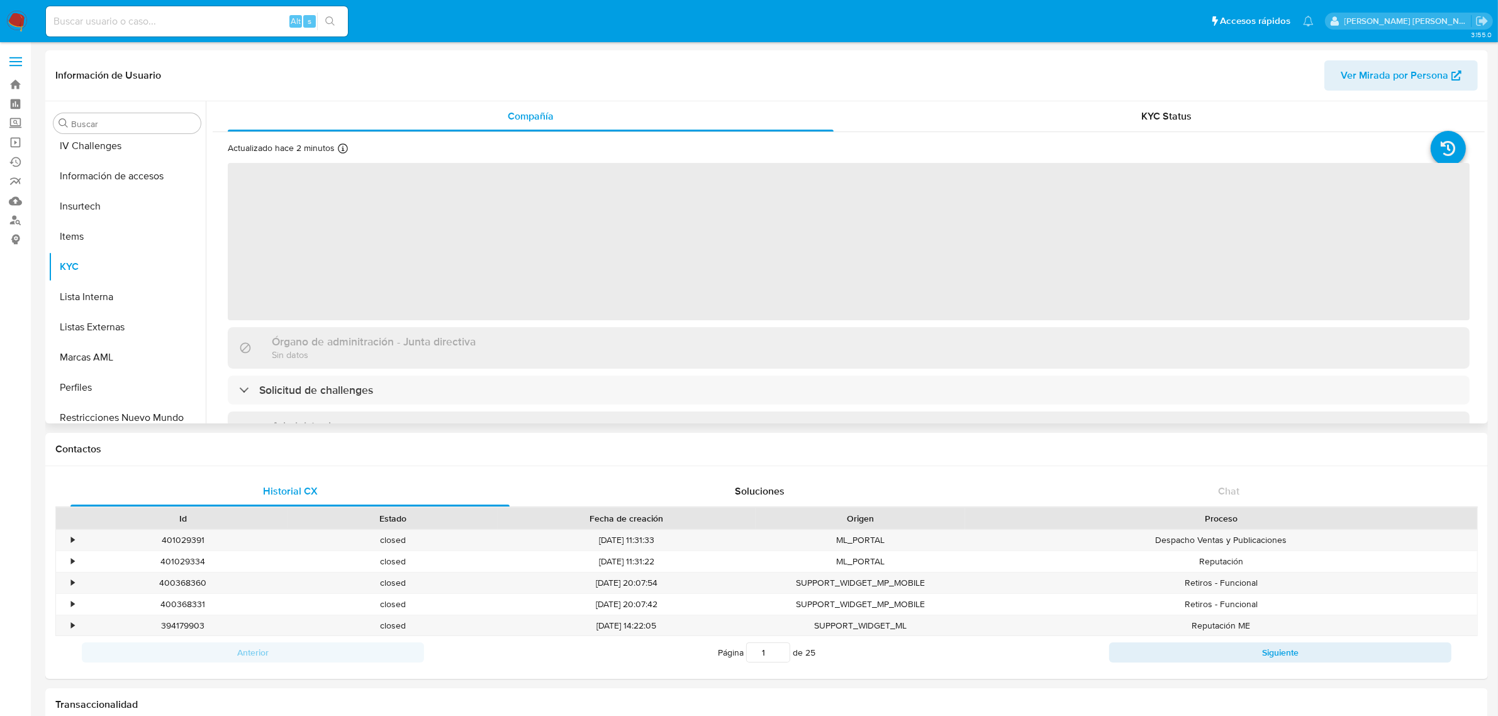
scroll to position [530, 0]
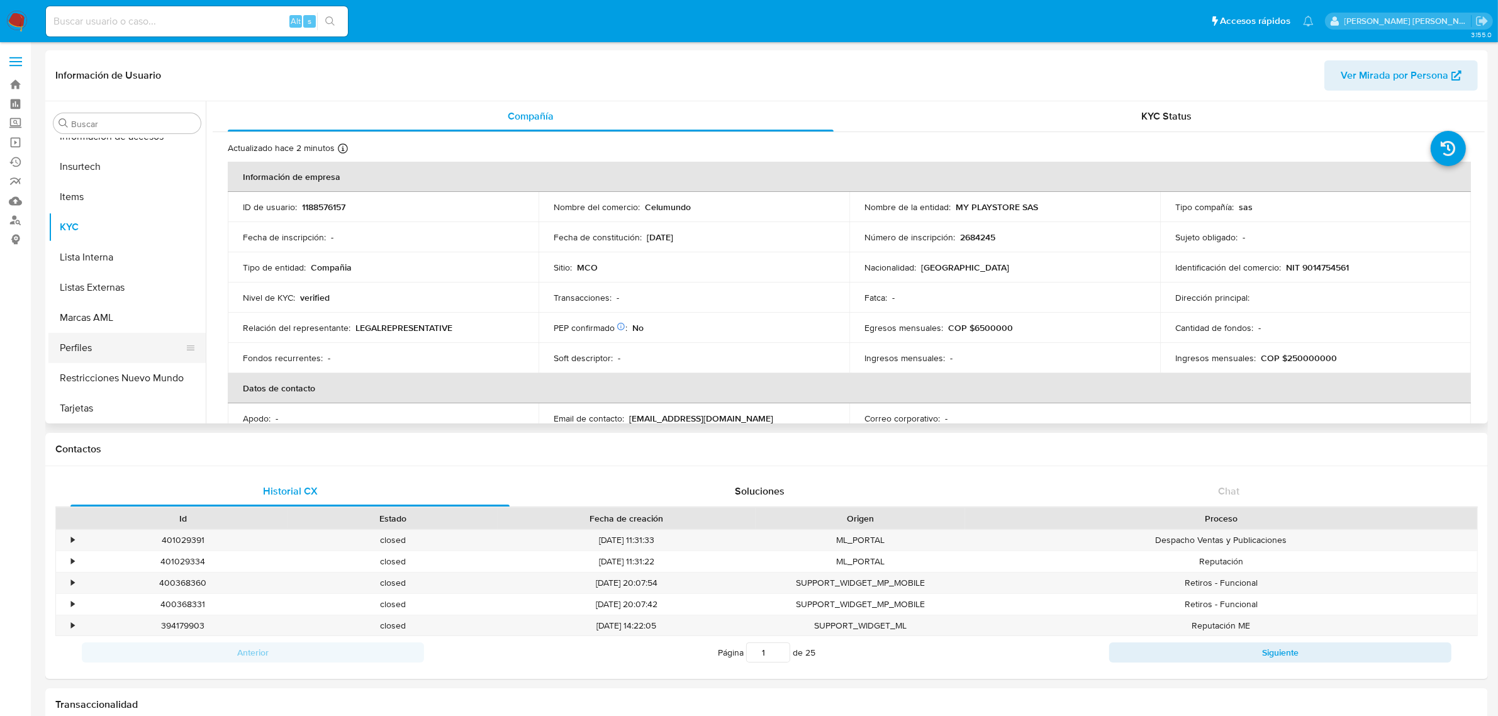
select select "10"
click at [130, 377] on button "Restricciones Nuevo Mundo" at bounding box center [121, 378] width 147 height 30
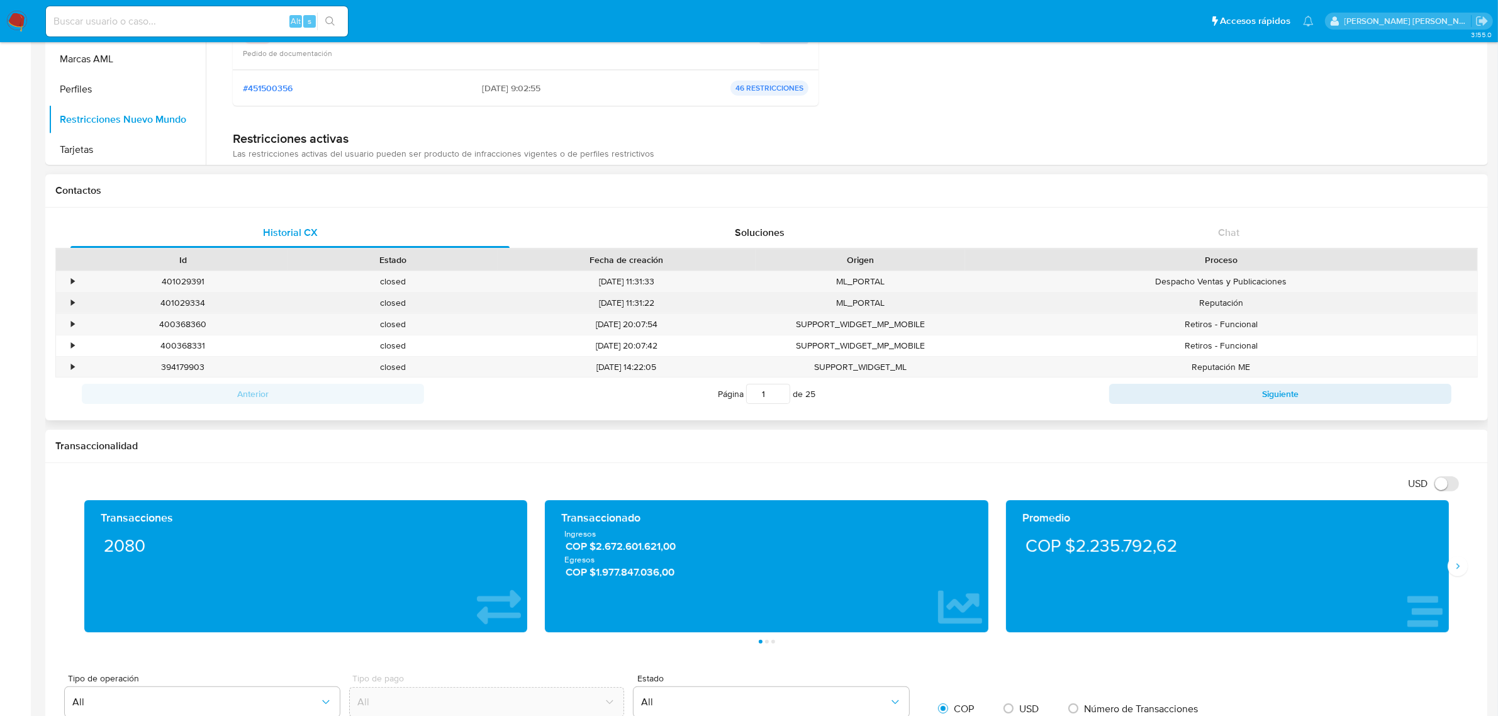
scroll to position [232, 0]
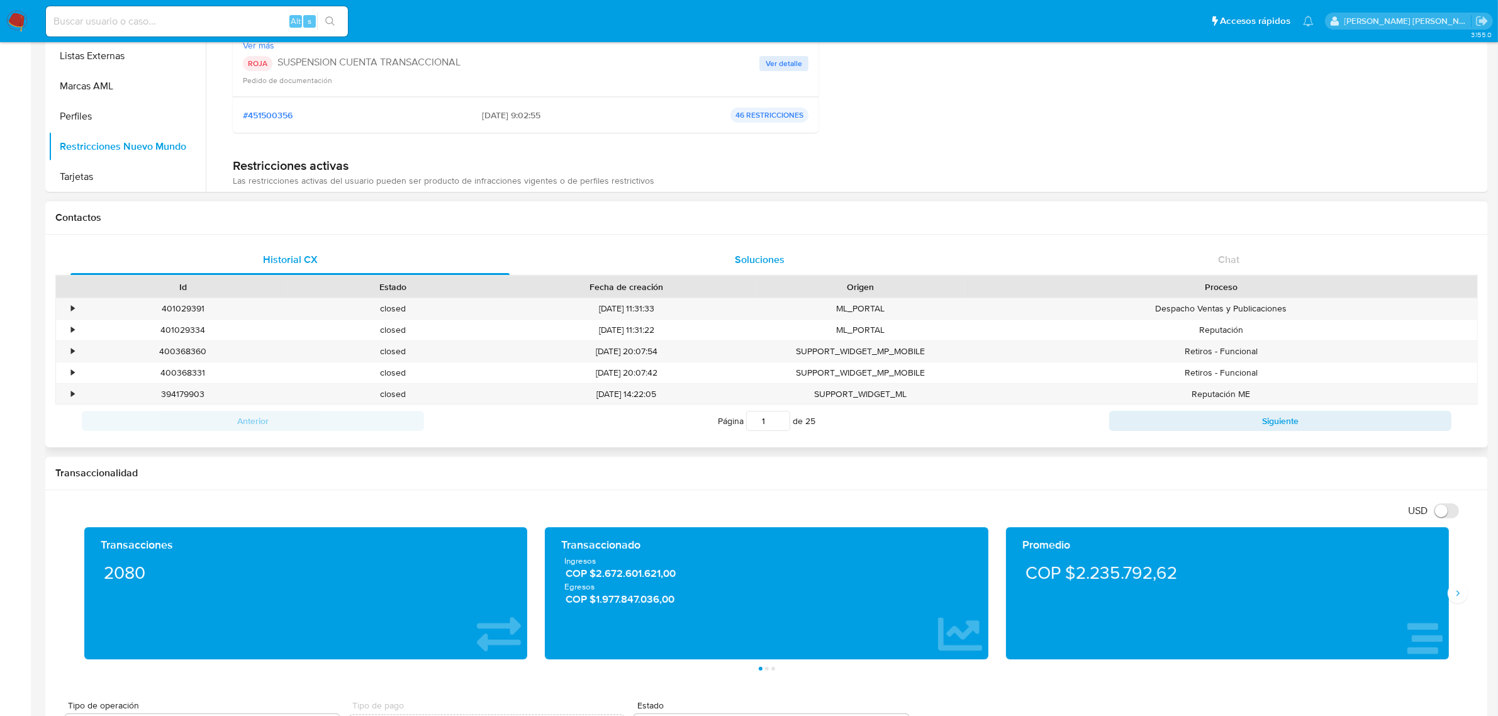
click at [776, 263] on span "Soluciones" at bounding box center [760, 259] width 50 height 14
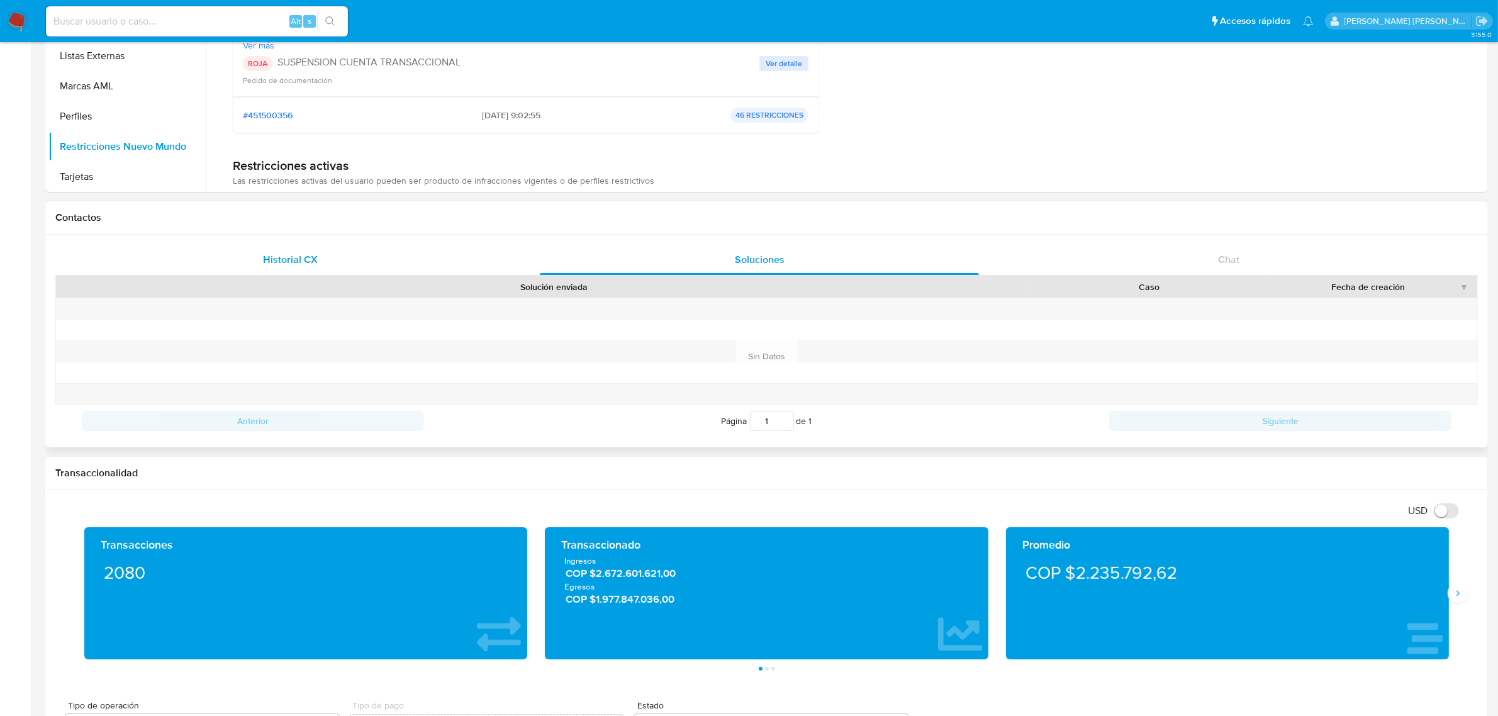
click at [323, 258] on div "Historial CX" at bounding box center [289, 260] width 439 height 30
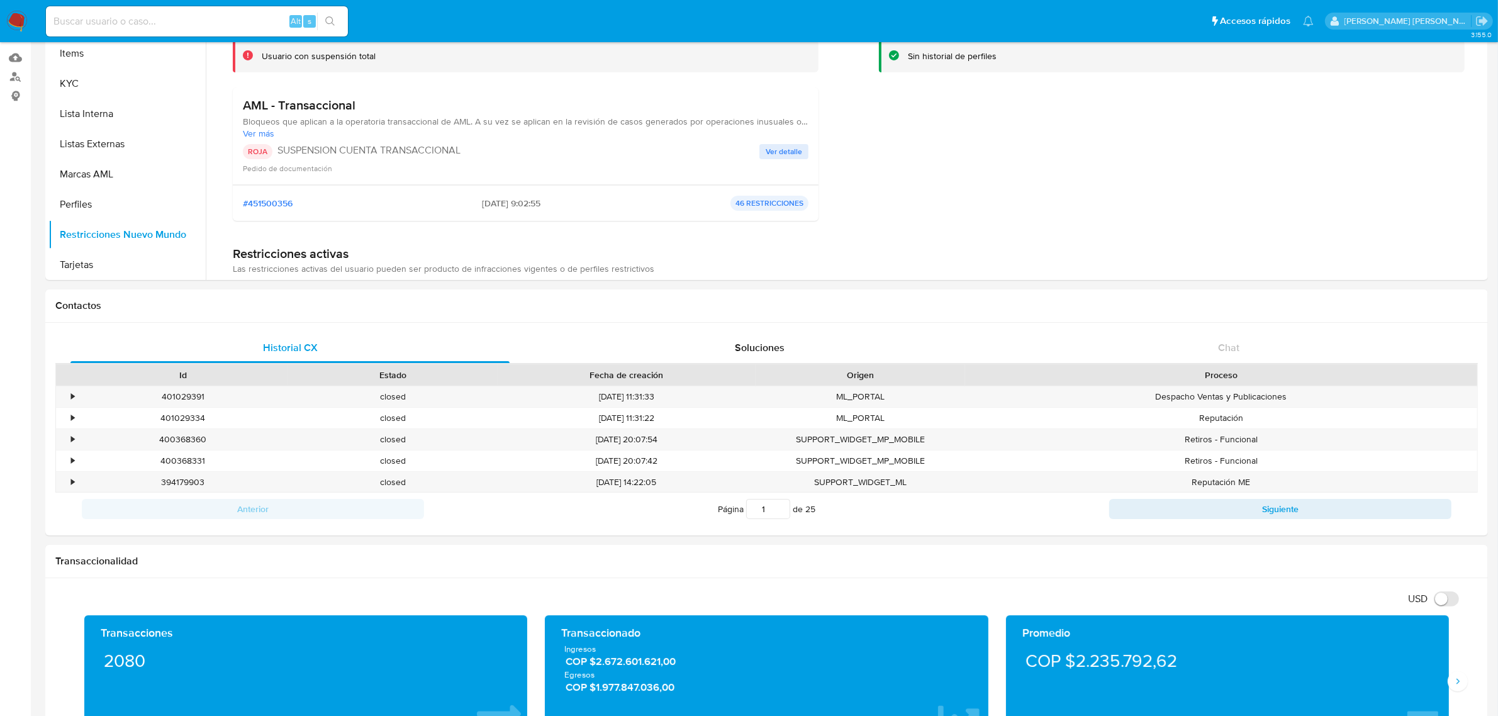
scroll to position [0, 0]
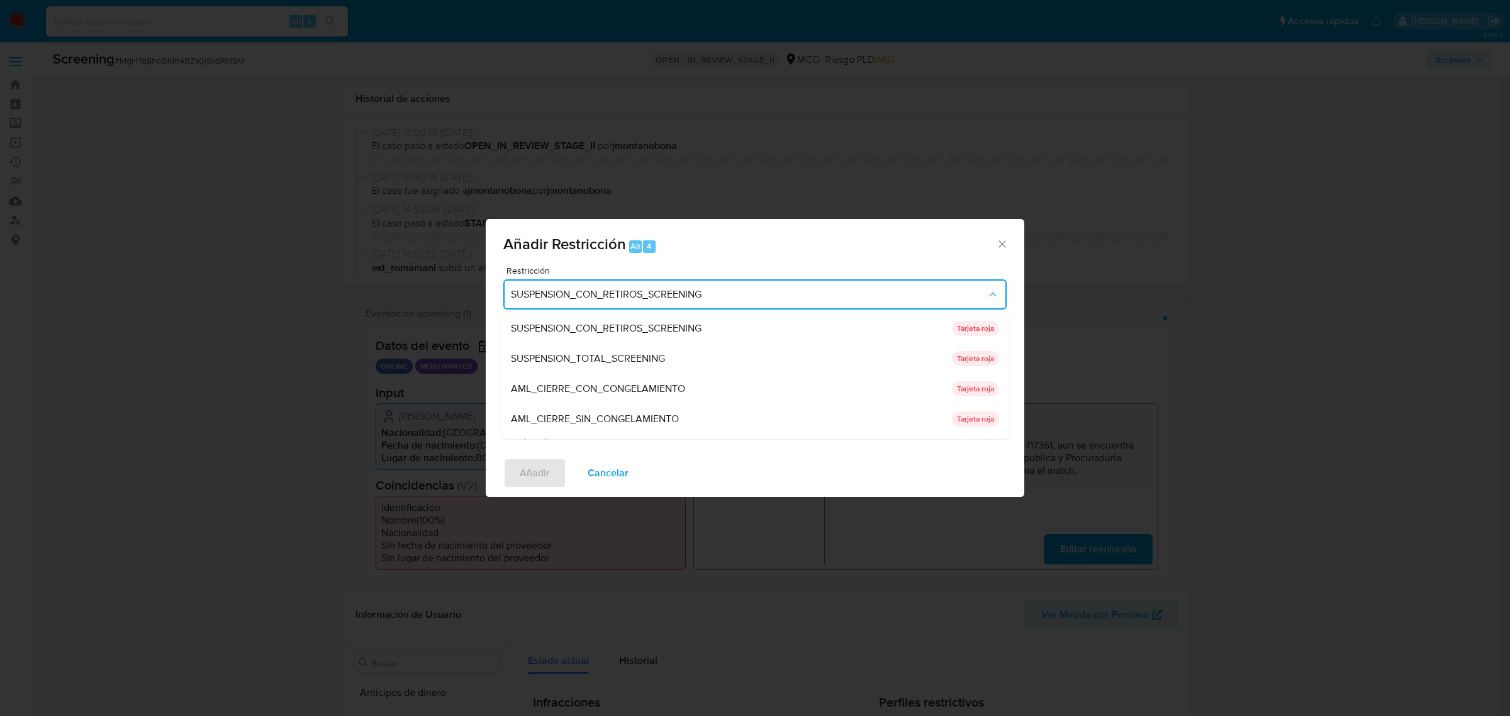
select select "10"
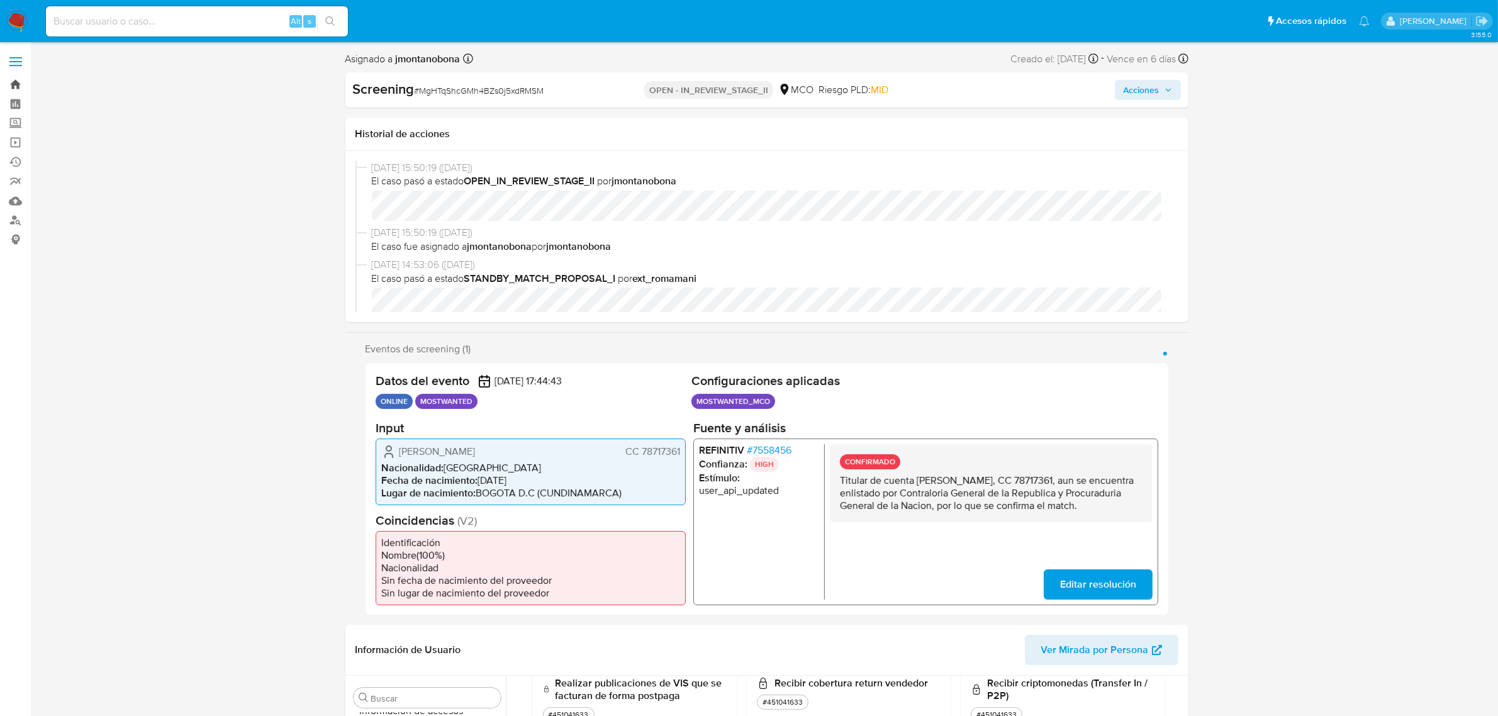
click at [14, 81] on link "Bandeja" at bounding box center [75, 85] width 150 height 20
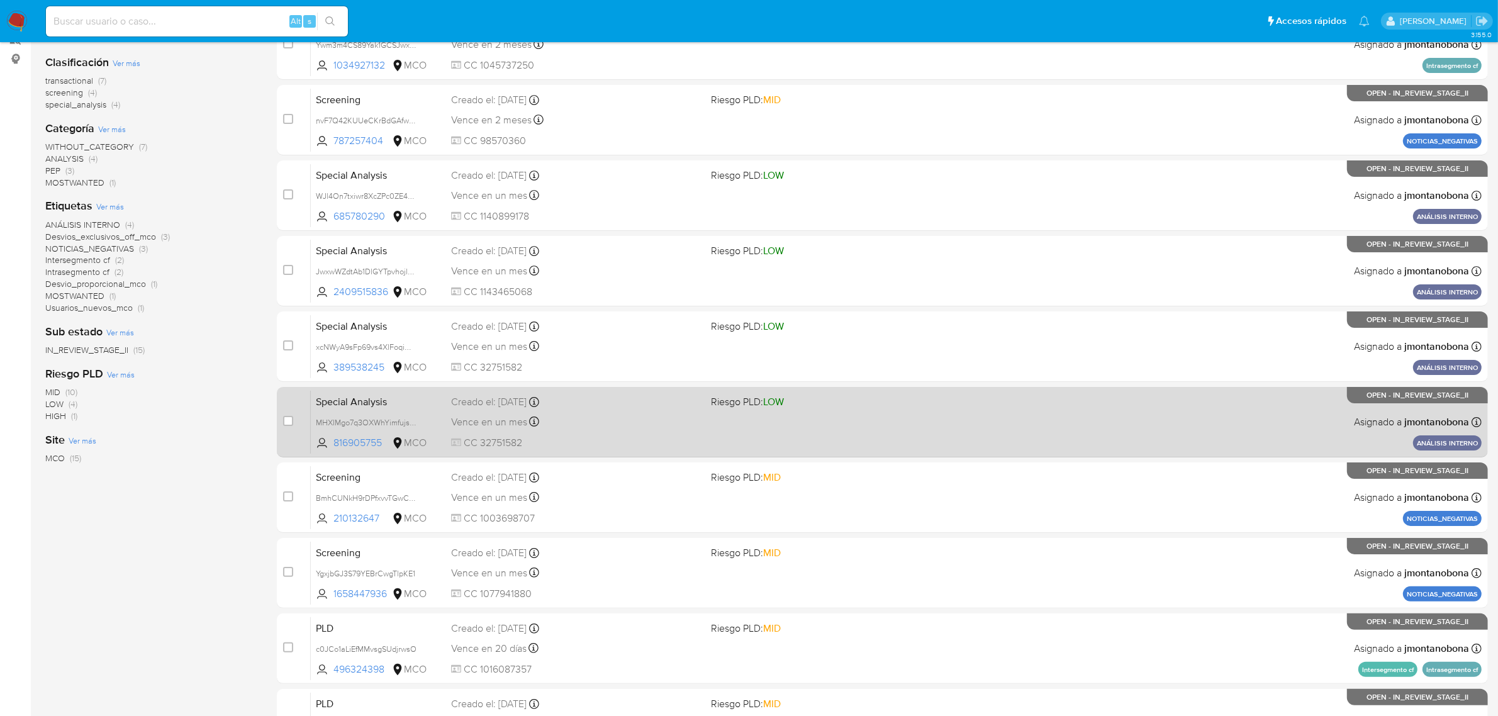
scroll to position [276, 0]
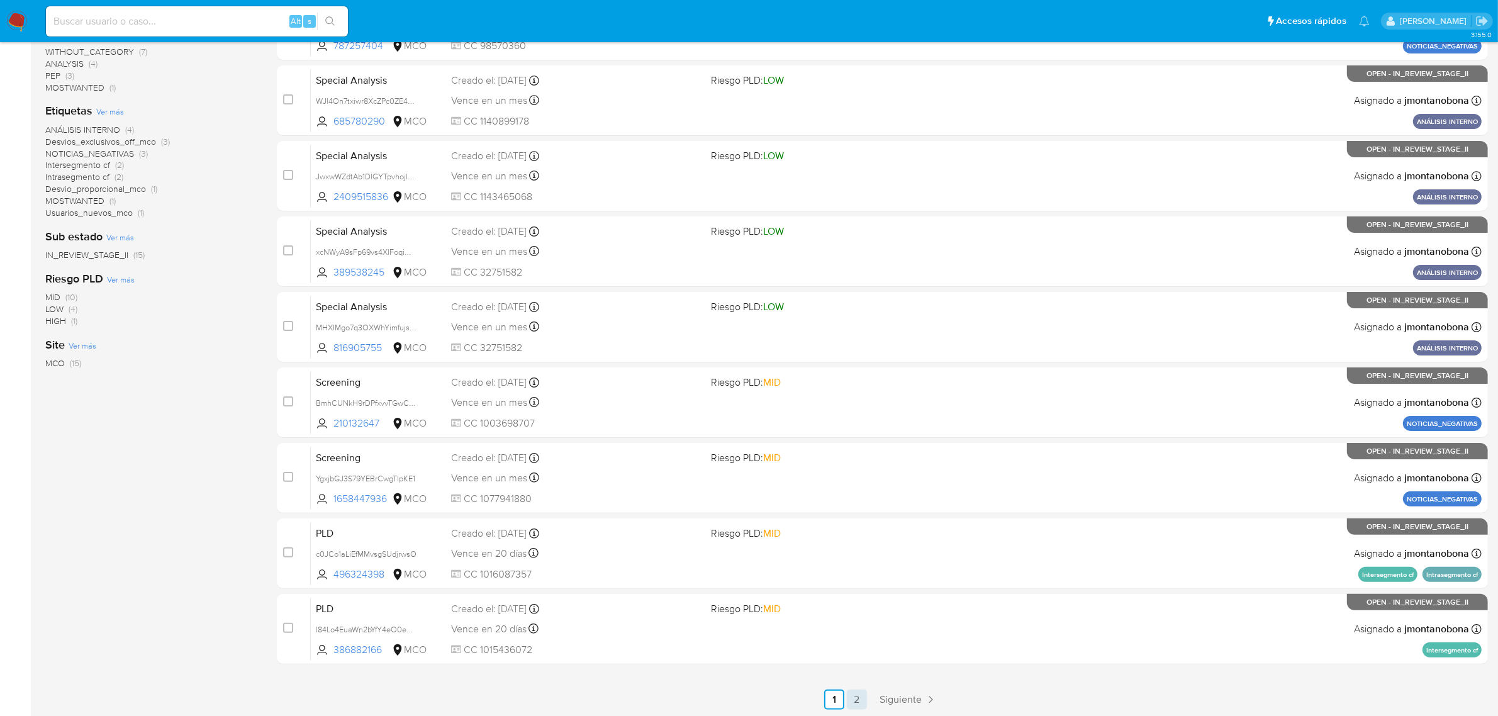
click at [858, 703] on link "2" at bounding box center [857, 700] width 20 height 20
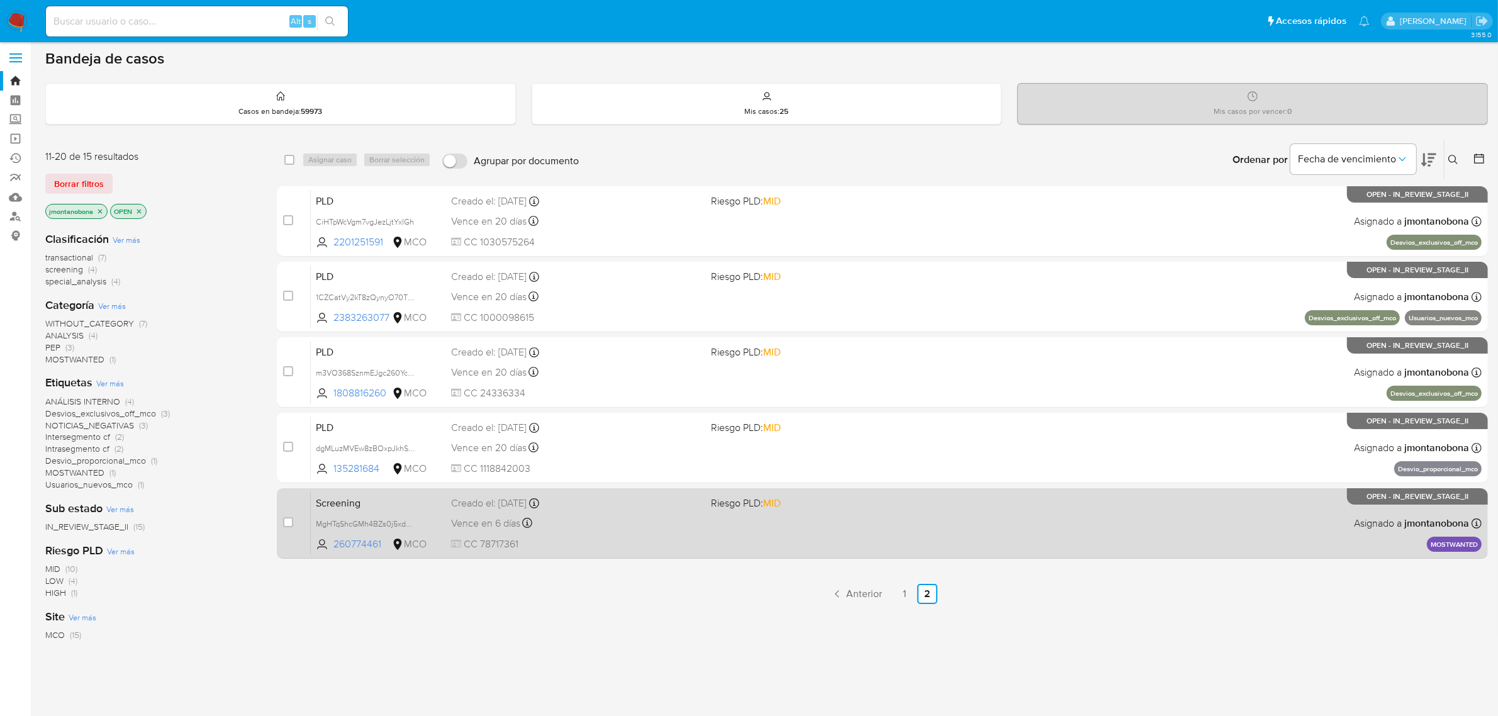
scroll to position [4, 0]
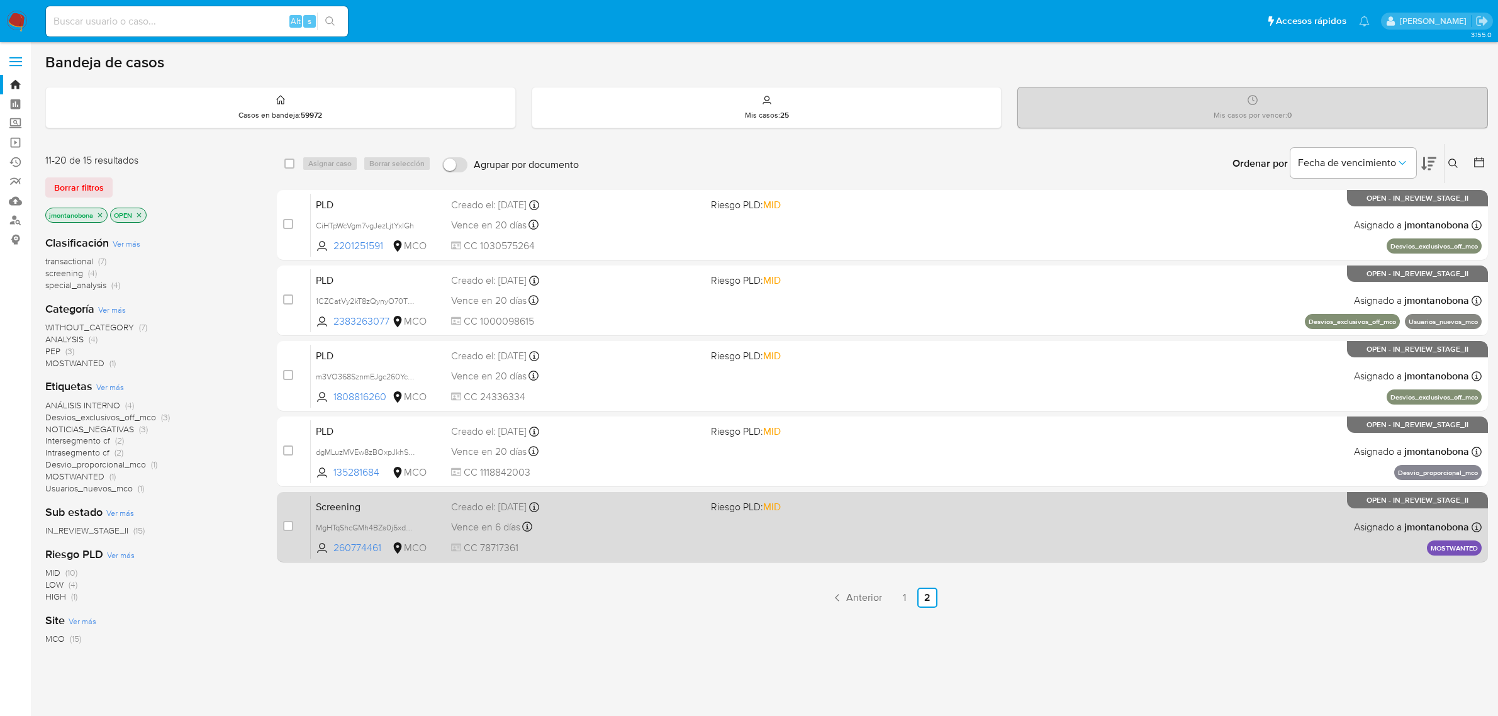
scroll to position [4, 0]
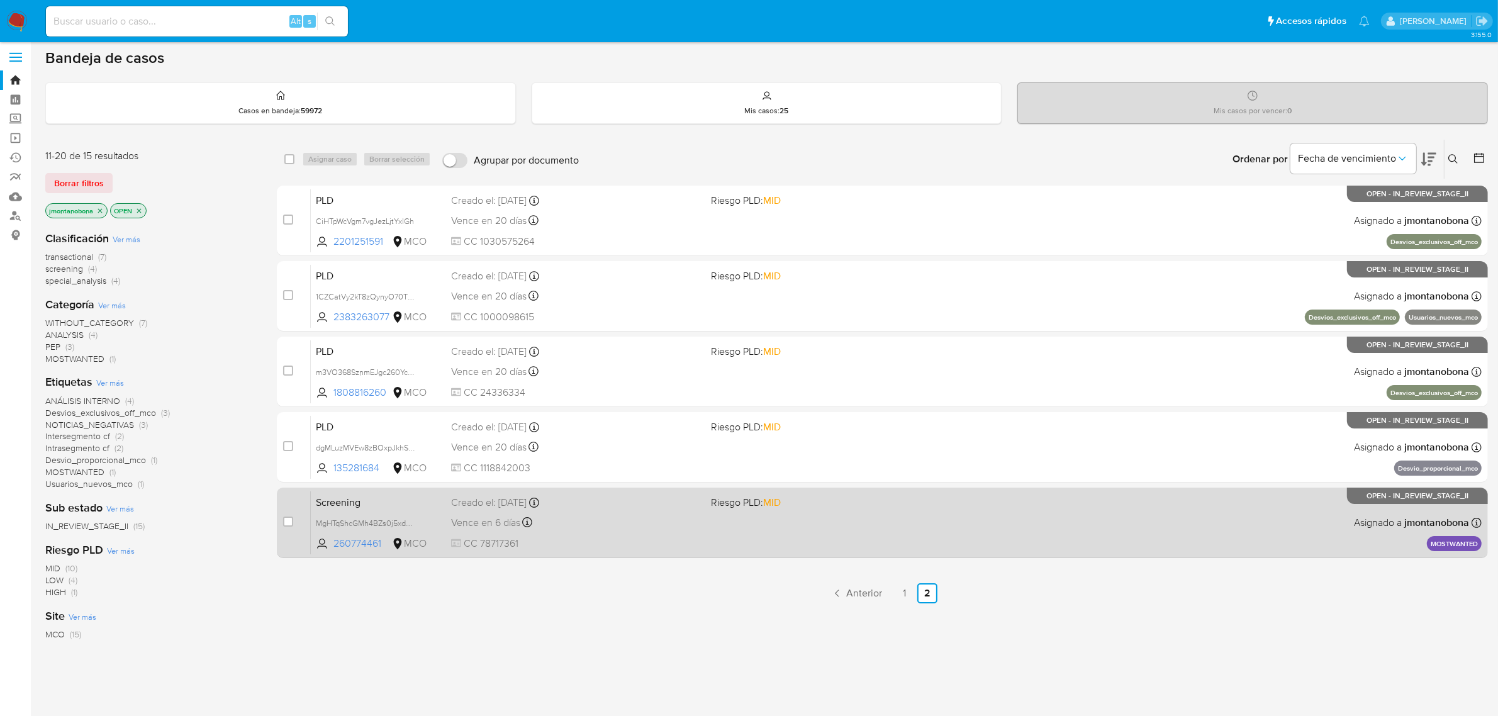
click at [436, 507] on span "Screening" at bounding box center [378, 501] width 125 height 16
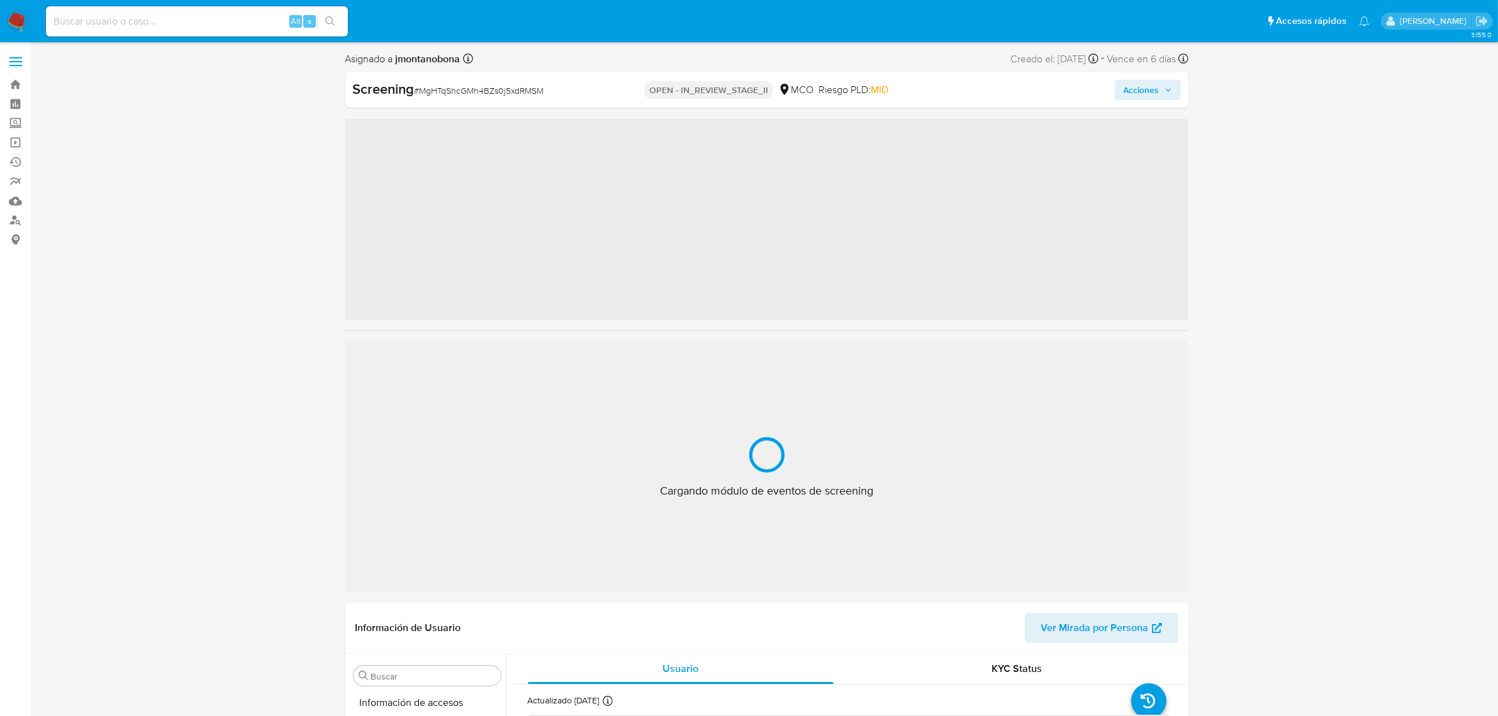
scroll to position [530, 0]
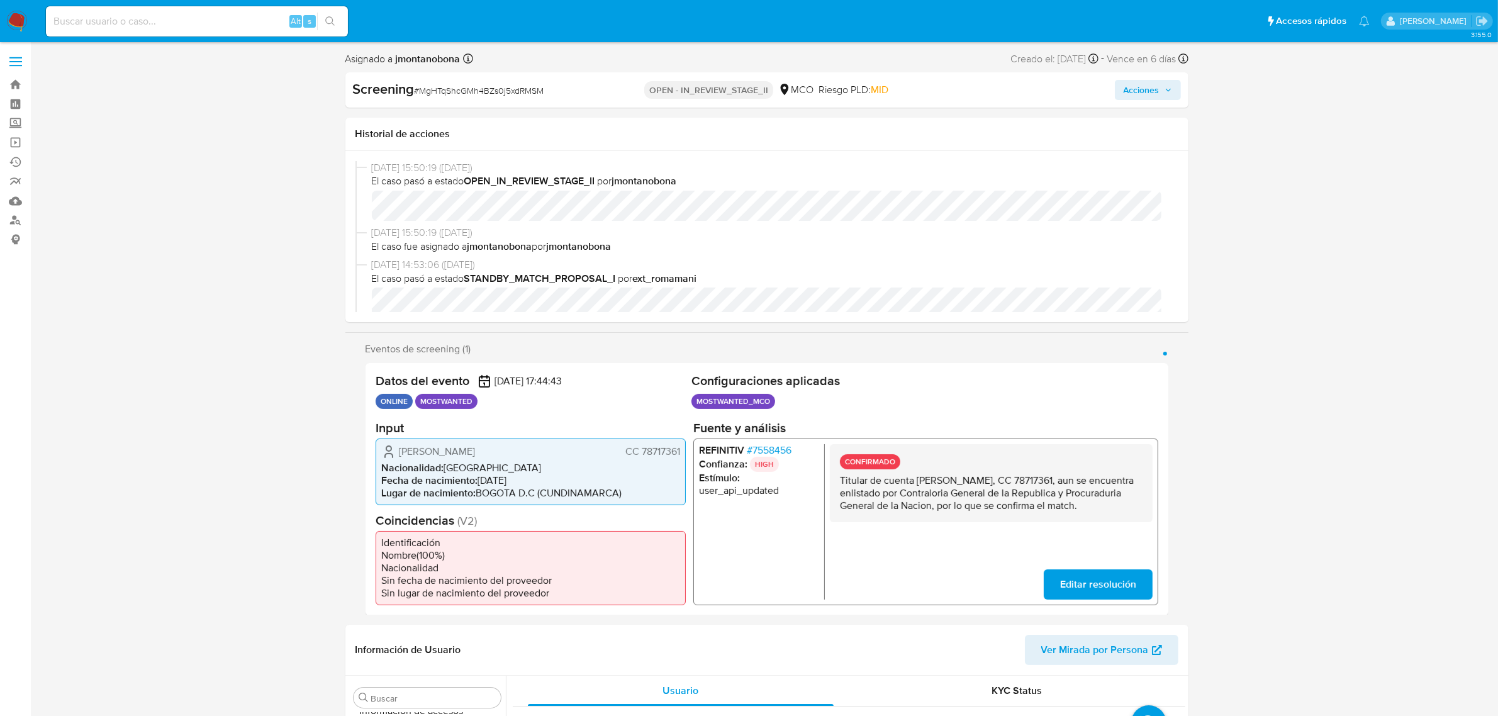
select select "10"
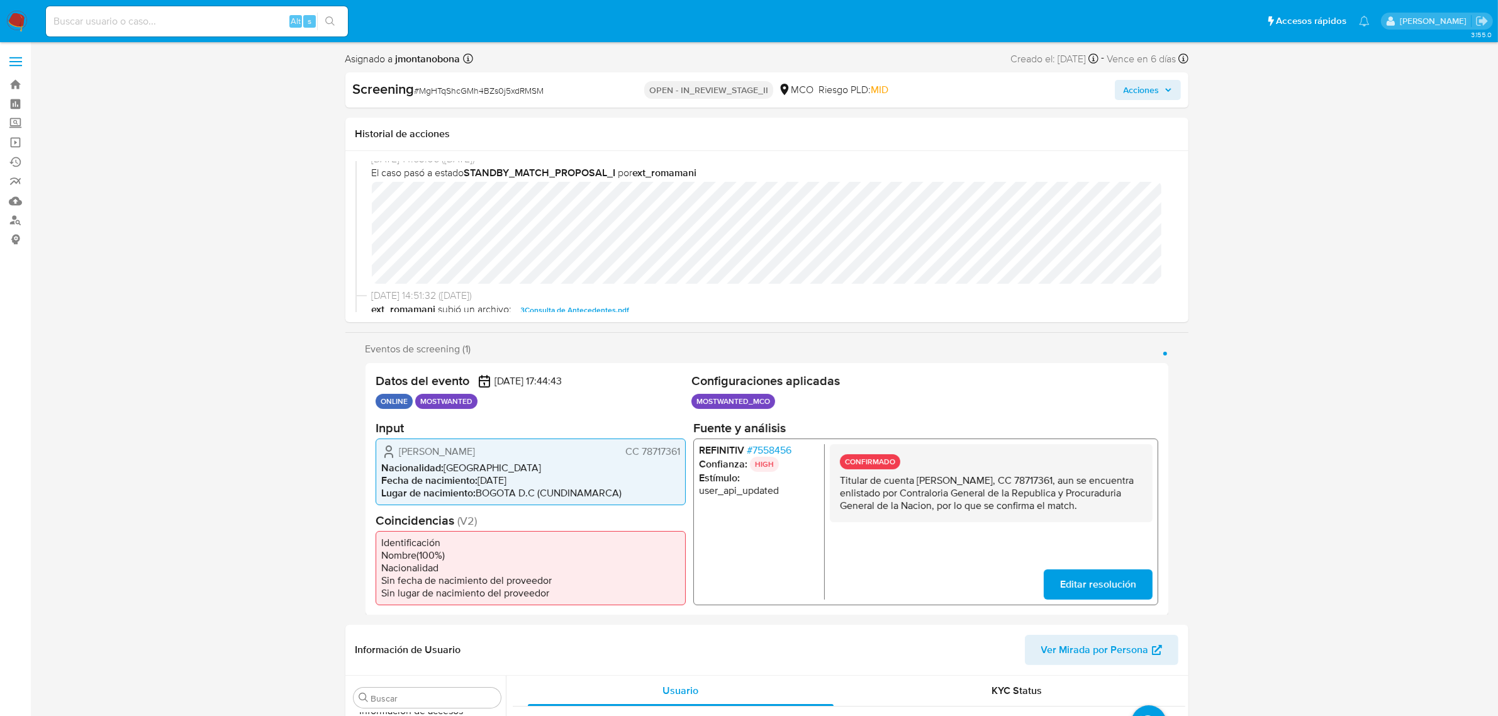
scroll to position [79, 0]
click at [434, 403] on p "MOSTWANTED" at bounding box center [446, 401] width 62 height 15
click at [438, 401] on p "MOSTWANTED" at bounding box center [446, 401] width 62 height 15
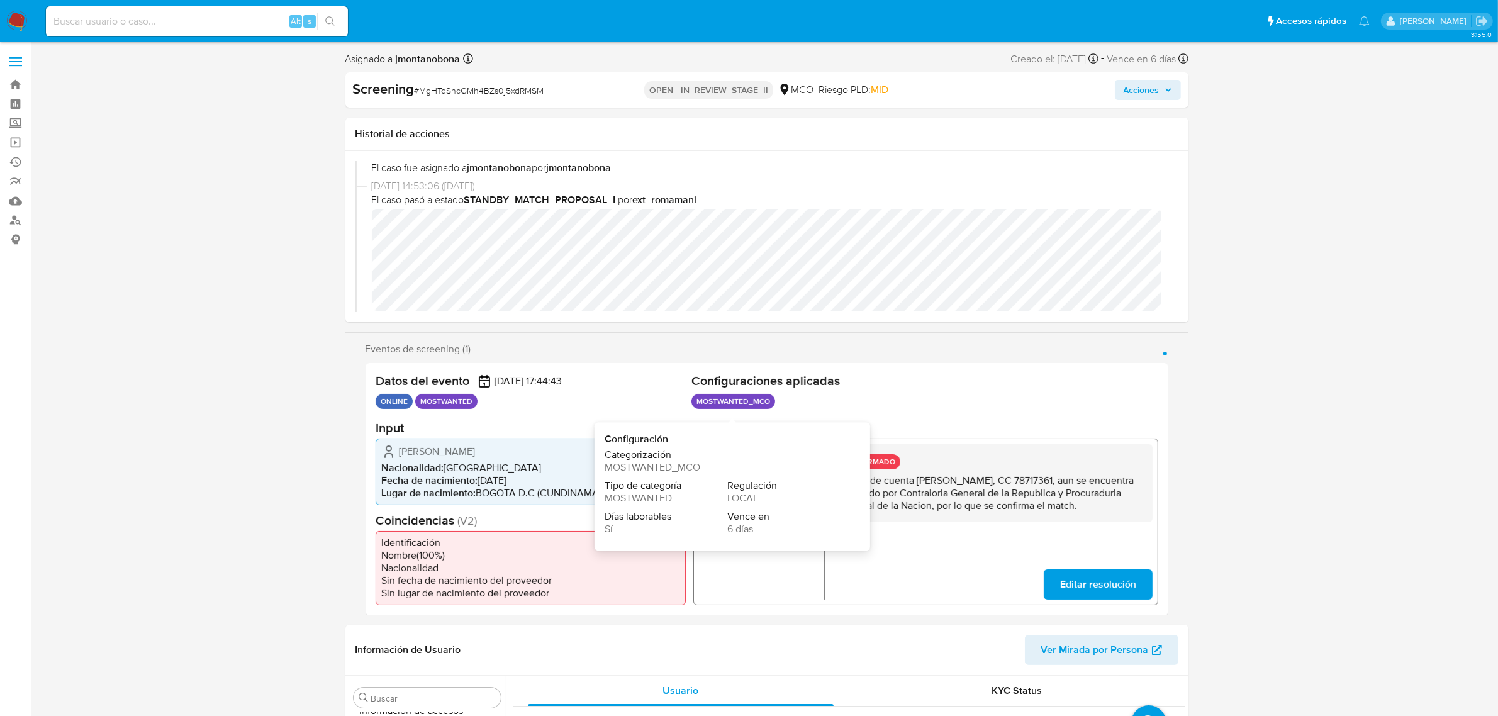
click at [724, 394] on p "MOSTWANTED_MCO" at bounding box center [733, 401] width 84 height 15
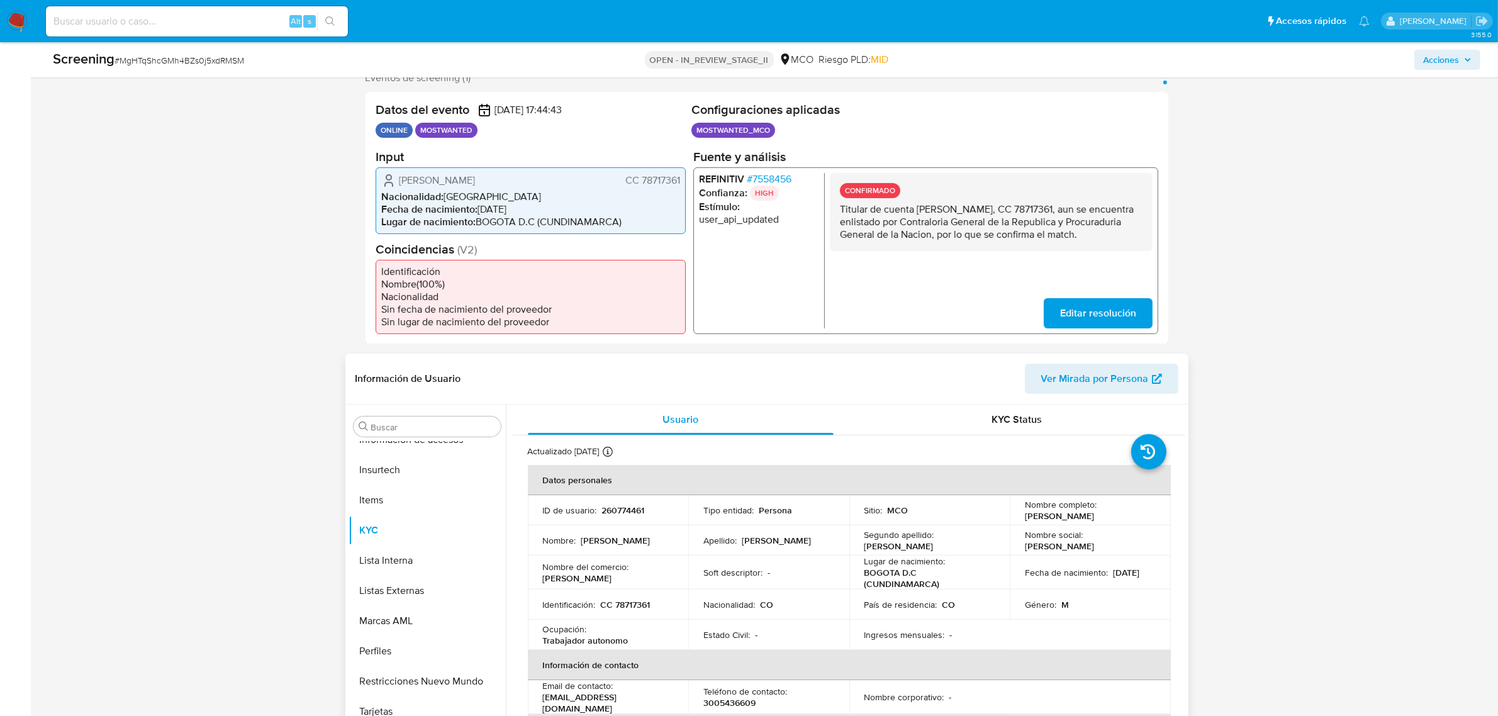
scroll to position [393, 0]
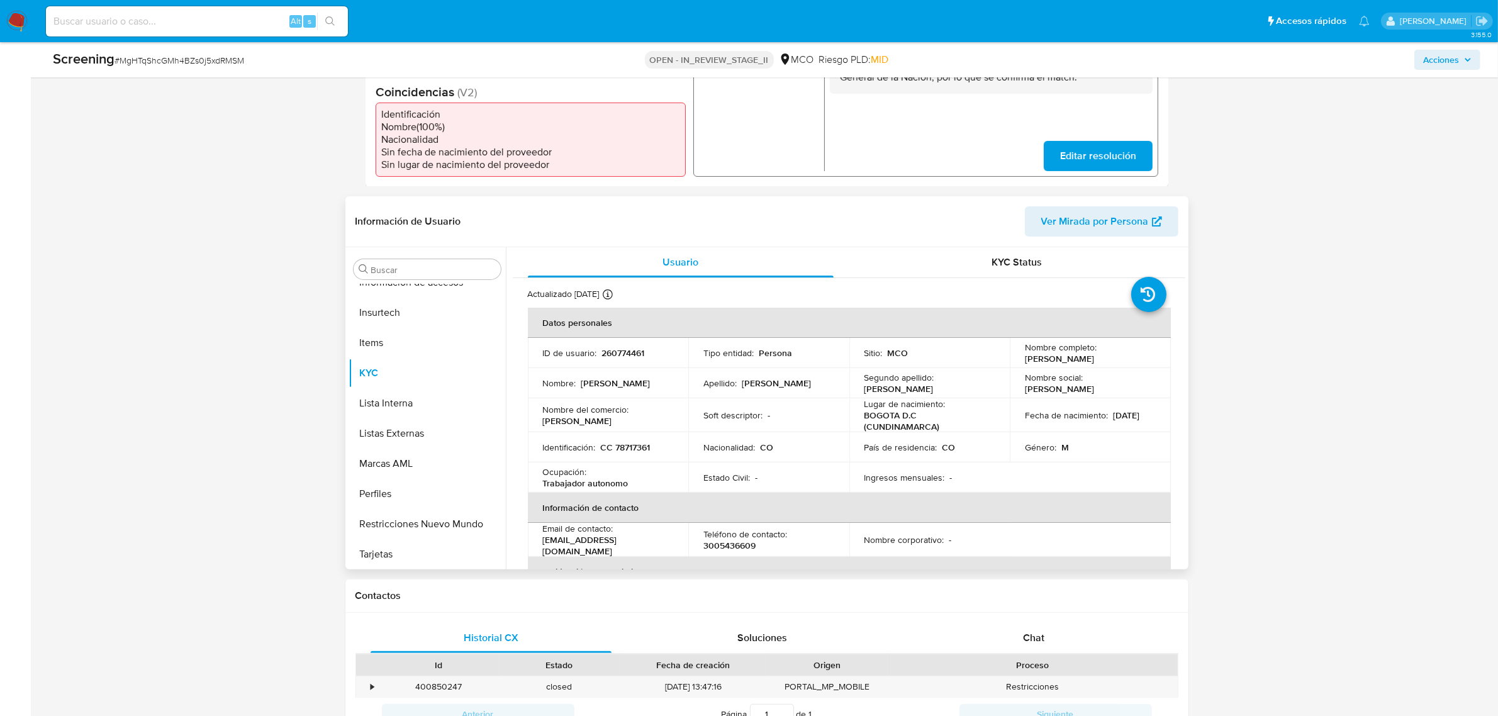
drag, startPoint x: 1019, startPoint y: 362, endPoint x: 1110, endPoint y: 359, distance: 91.3
click at [1110, 359] on td "Nombre completo : Jairo Anibal Doria Ruiz" at bounding box center [1090, 353] width 161 height 30
copy p "Jairo Anibal Doria Ruiz"
click at [406, 527] on button "Restricciones Nuevo Mundo" at bounding box center [422, 524] width 147 height 30
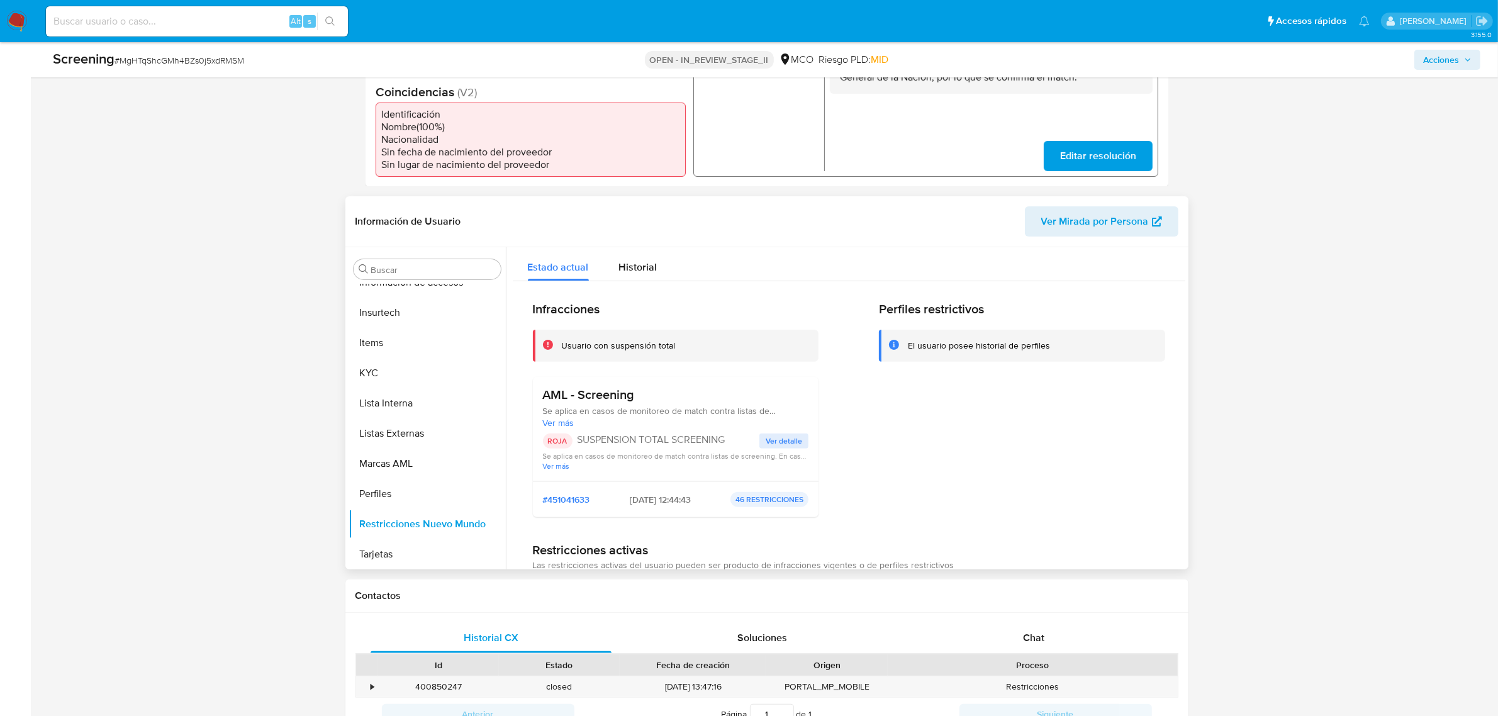
drag, startPoint x: 580, startPoint y: 436, endPoint x: 729, endPoint y: 442, distance: 148.6
click at [729, 442] on p "SUSPENSION TOTAL SCREENING" at bounding box center [669, 439] width 182 height 13
click at [625, 442] on p "SUSPENSION TOTAL SCREENING" at bounding box center [669, 439] width 182 height 13
drag, startPoint x: 577, startPoint y: 440, endPoint x: 730, endPoint y: 442, distance: 153.5
click at [730, 442] on p "SUSPENSION TOTAL SCREENING" at bounding box center [669, 439] width 182 height 13
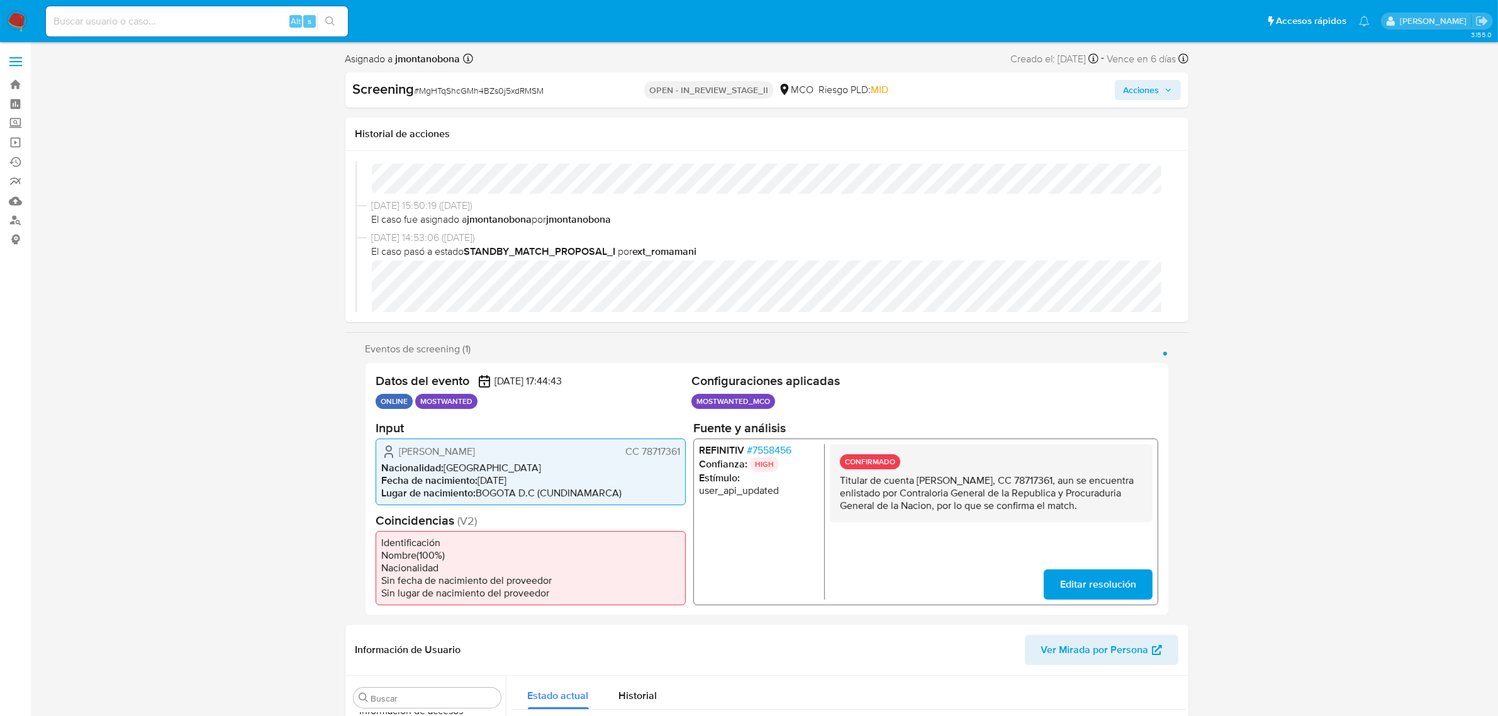
scroll to position [0, 0]
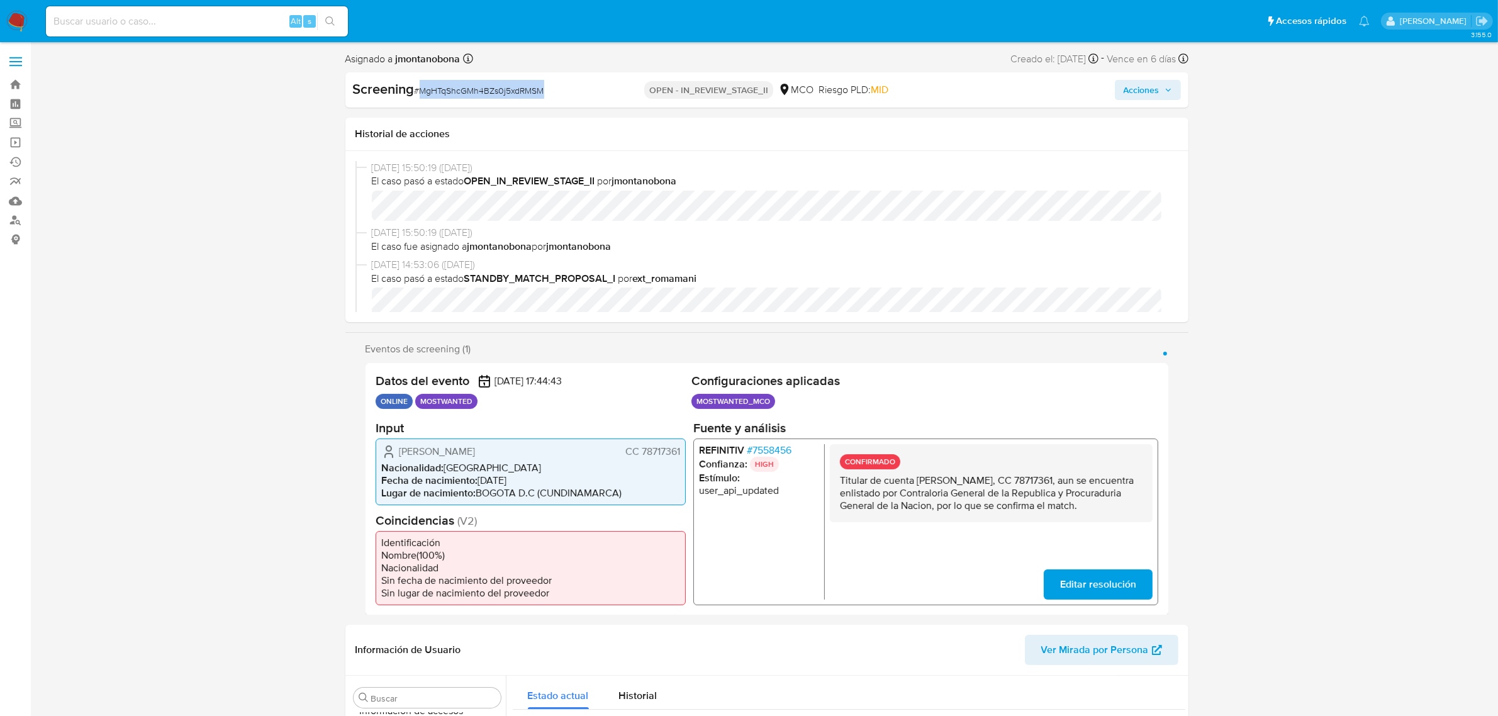
drag, startPoint x: 552, startPoint y: 86, endPoint x: 420, endPoint y: 95, distance: 132.4
click at [420, 95] on div "Screening # MgHTqShcGMh4BZs0j5xdRMSM" at bounding box center [488, 89] width 271 height 19
copy span "MgHTqShcGMh4BZs0j5xdRMSM"
click at [239, 16] on input at bounding box center [197, 21] width 302 height 16
paste input "MgHTqShcGMh4BZs0j5xdRMSM"
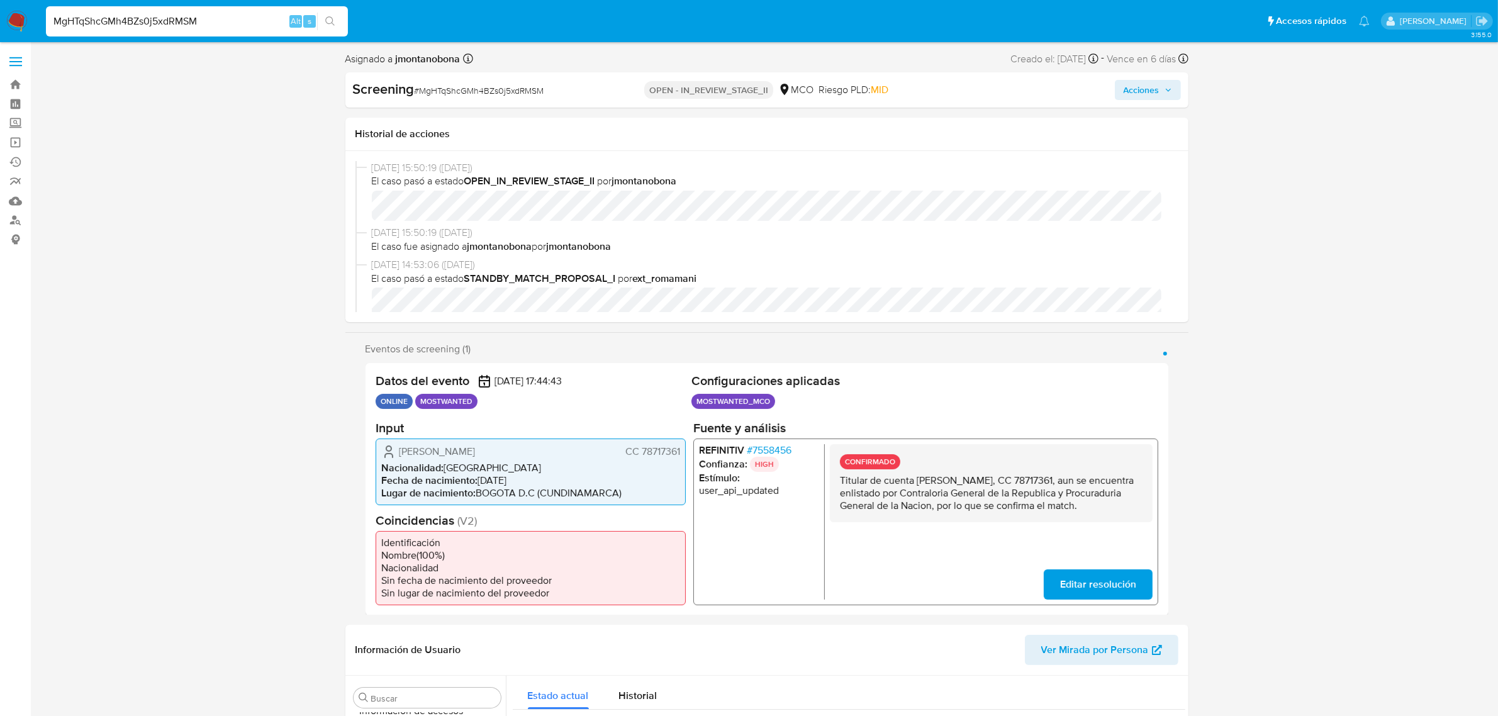
type input "MgHTqShcGMh4BZs0j5xdRMSM"
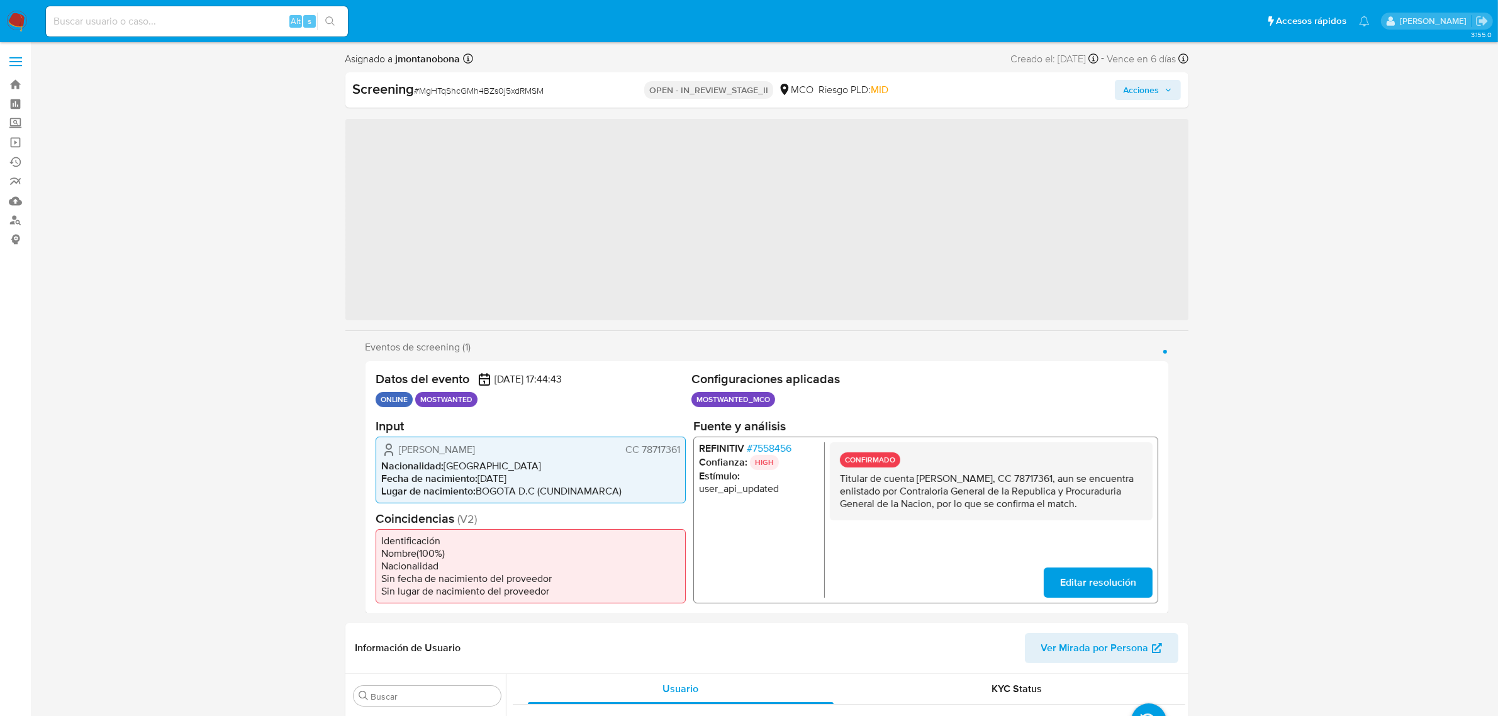
scroll to position [530, 0]
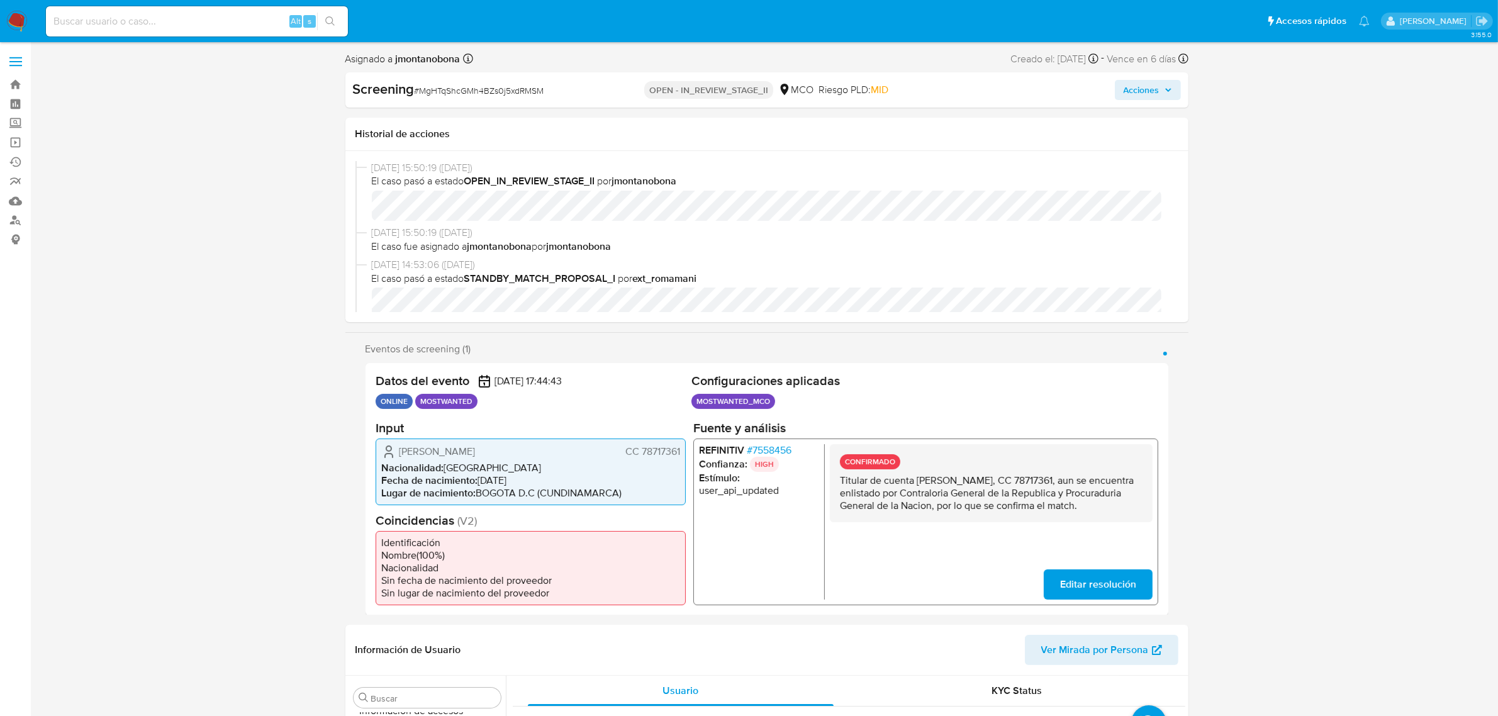
select select "10"
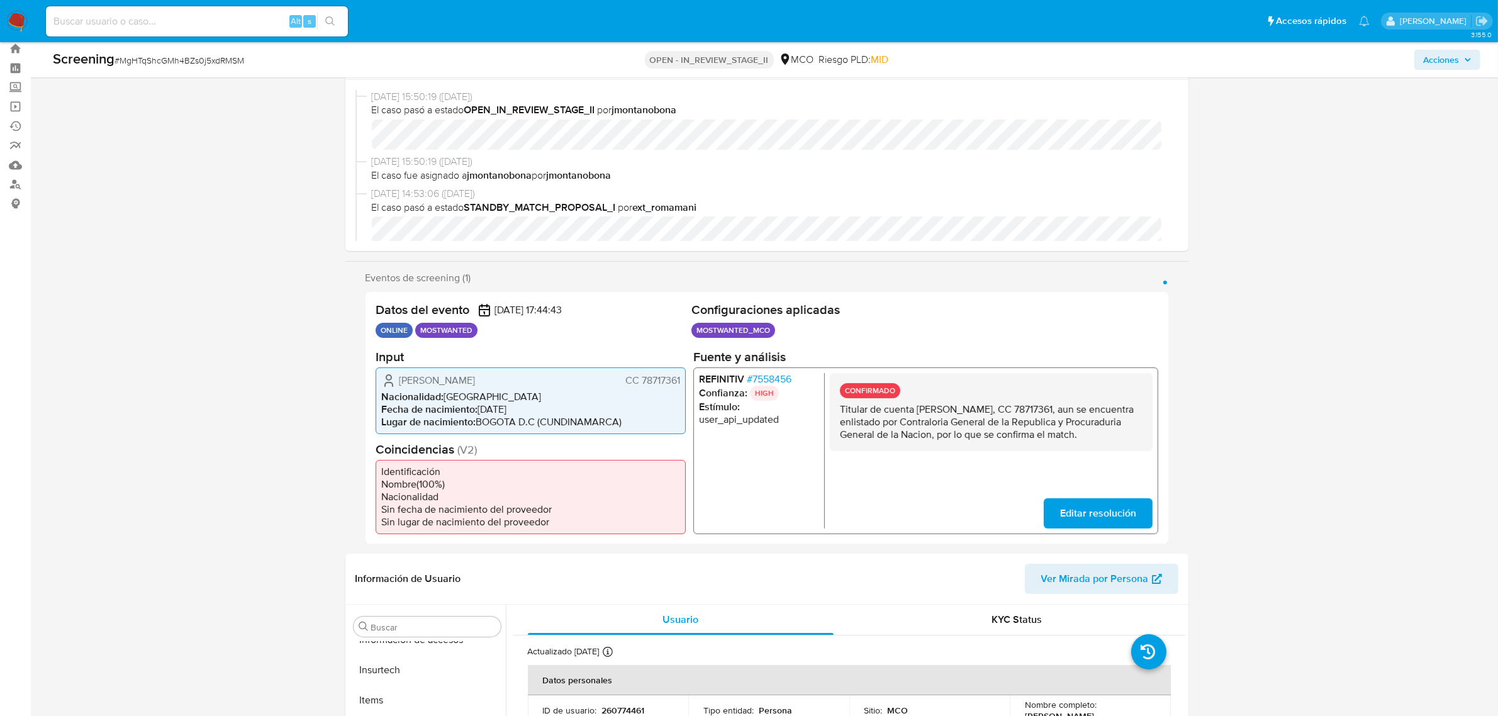
scroll to position [0, 0]
